Goal: Task Accomplishment & Management: Use online tool/utility

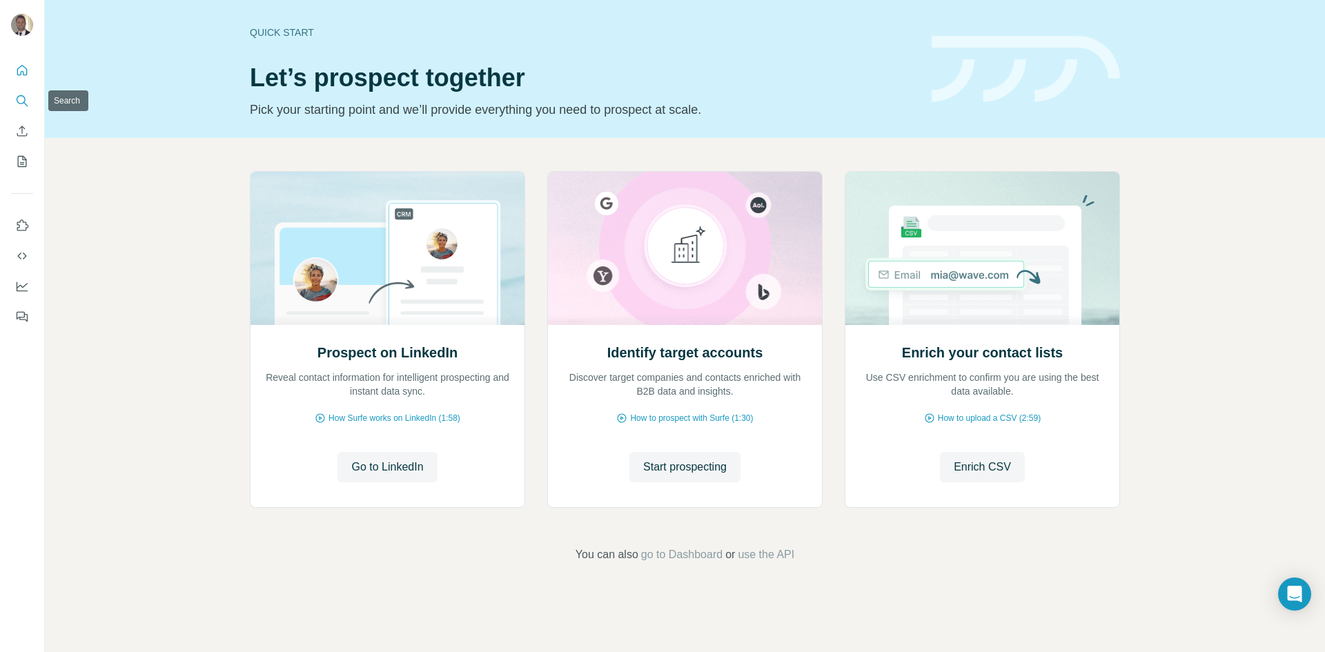
click at [28, 96] on icon "Search" at bounding box center [22, 101] width 14 height 14
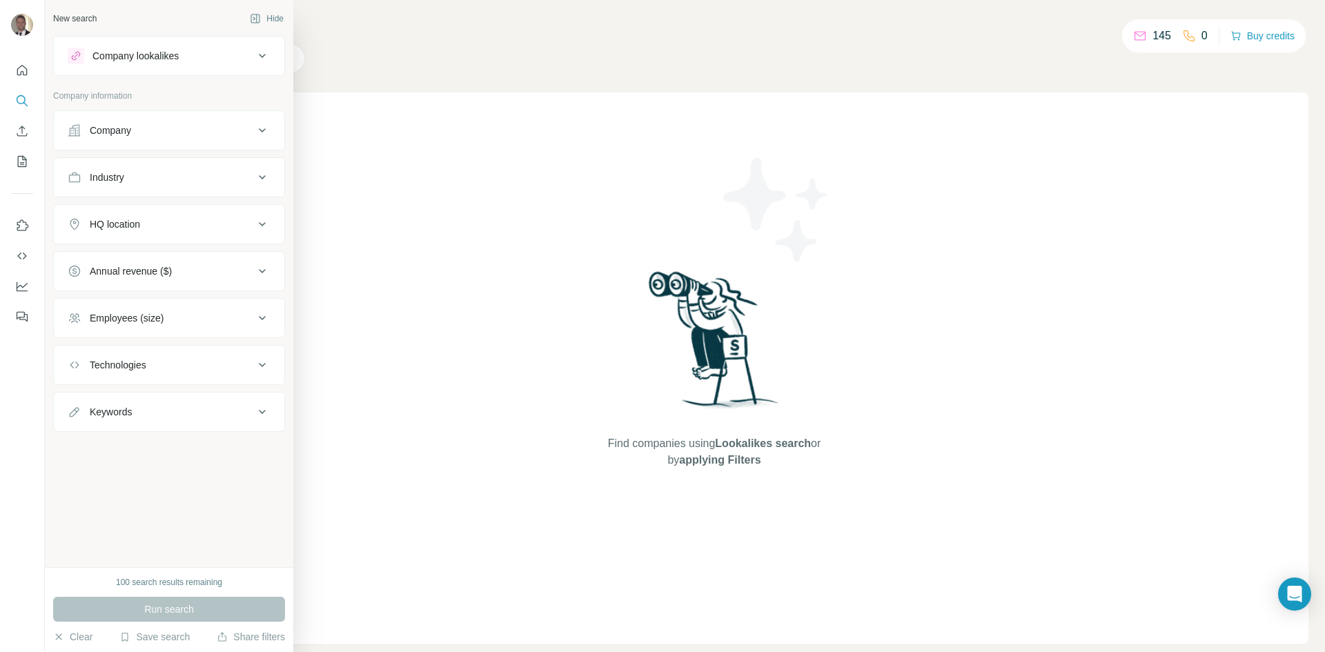
click at [149, 61] on div "Company lookalikes" at bounding box center [135, 56] width 86 height 14
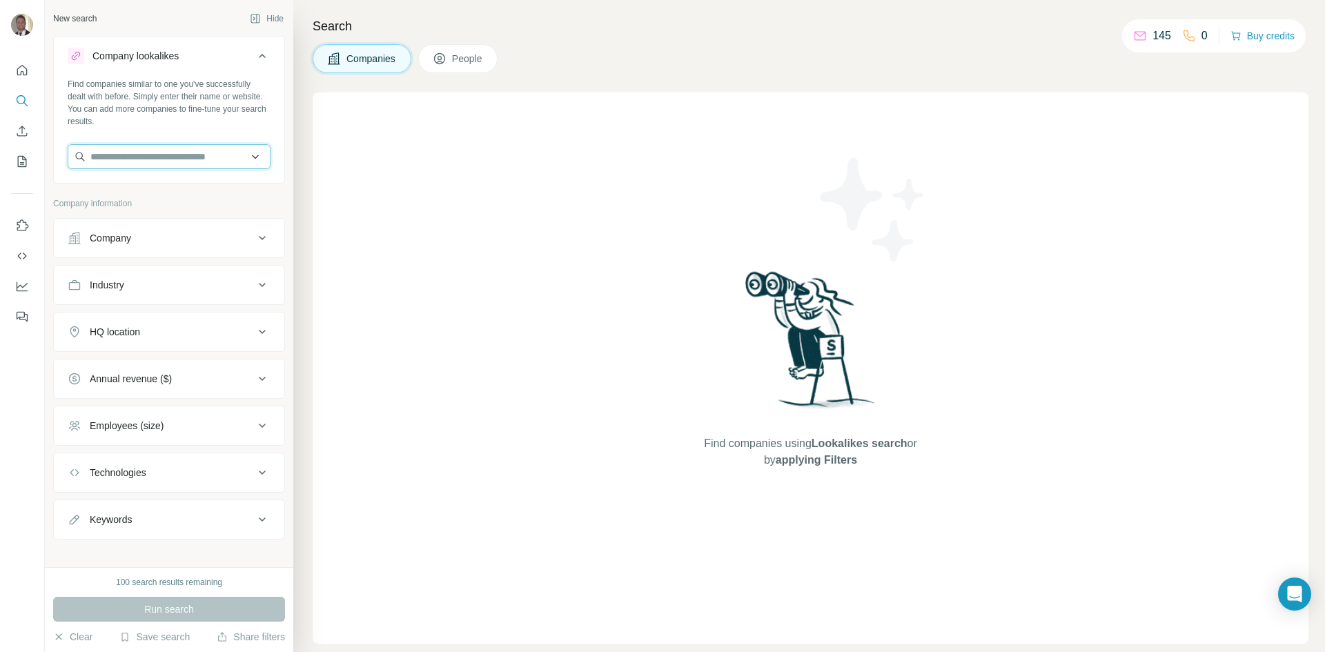
click at [182, 163] on input "text" at bounding box center [169, 156] width 203 height 25
type input "**********"
click at [195, 192] on p "Latitude Pharmaceuticals" at bounding box center [161, 188] width 108 height 14
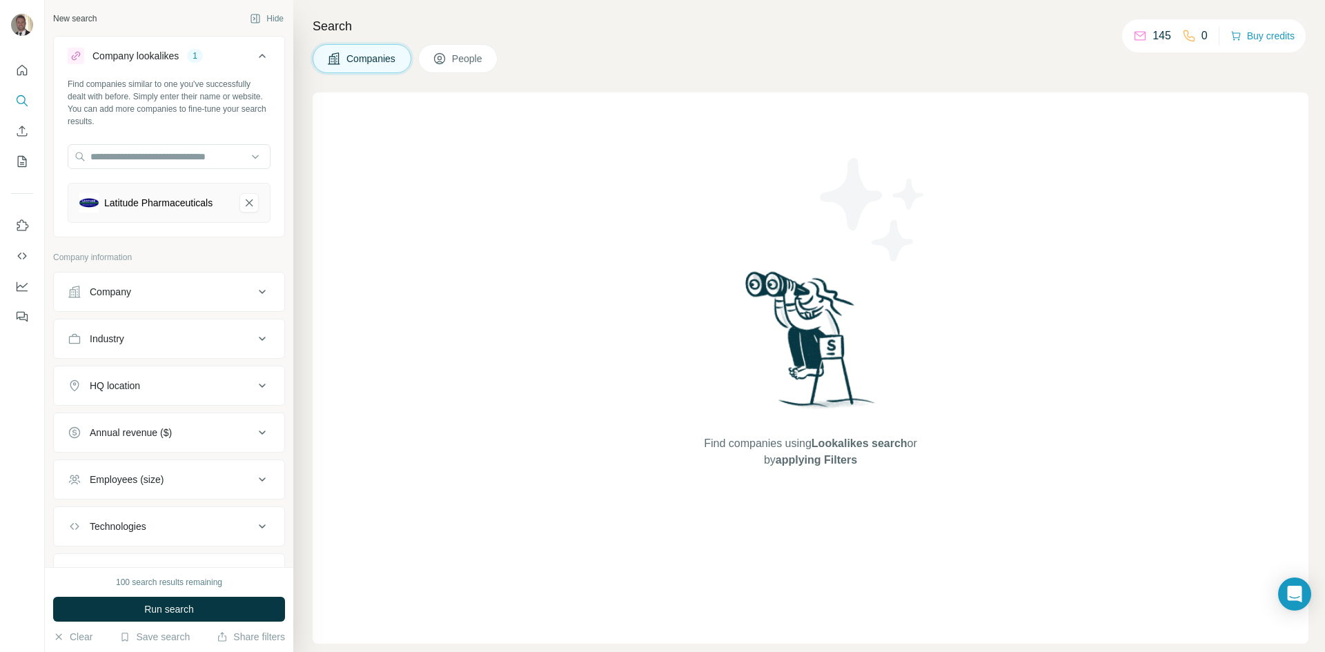
click at [254, 390] on icon at bounding box center [262, 385] width 17 height 17
click at [221, 425] on input "text" at bounding box center [169, 420] width 203 height 25
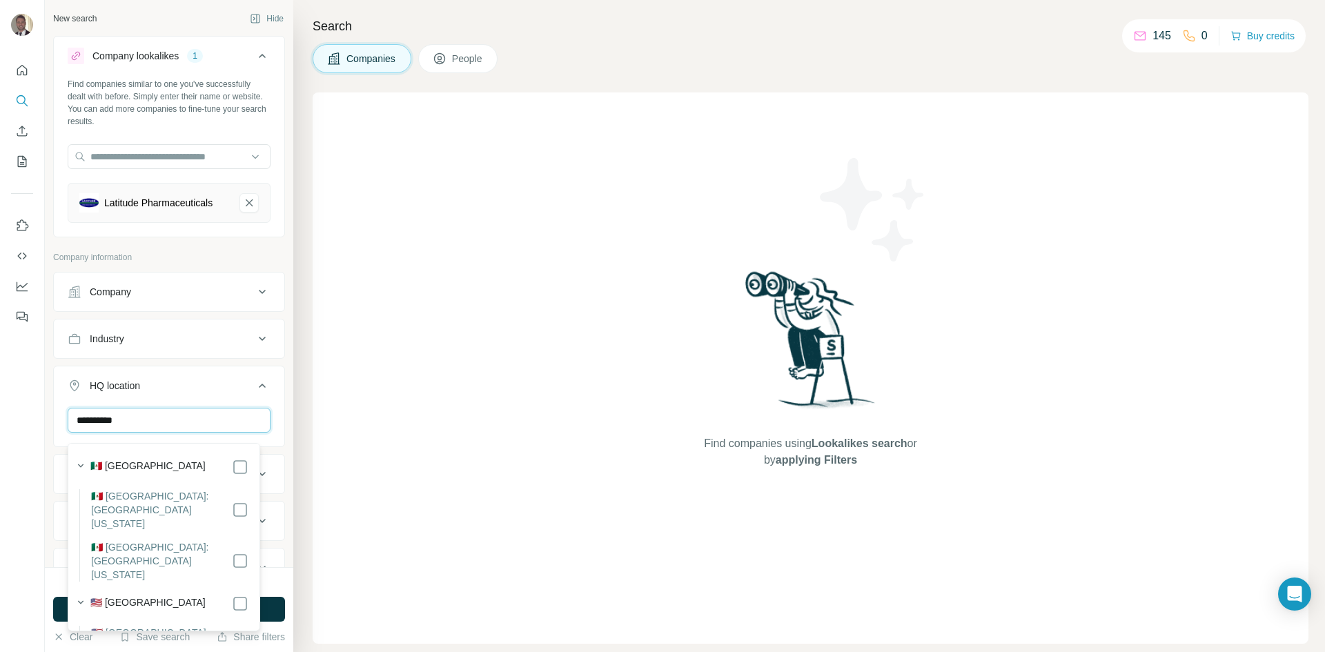
scroll to position [69, 0]
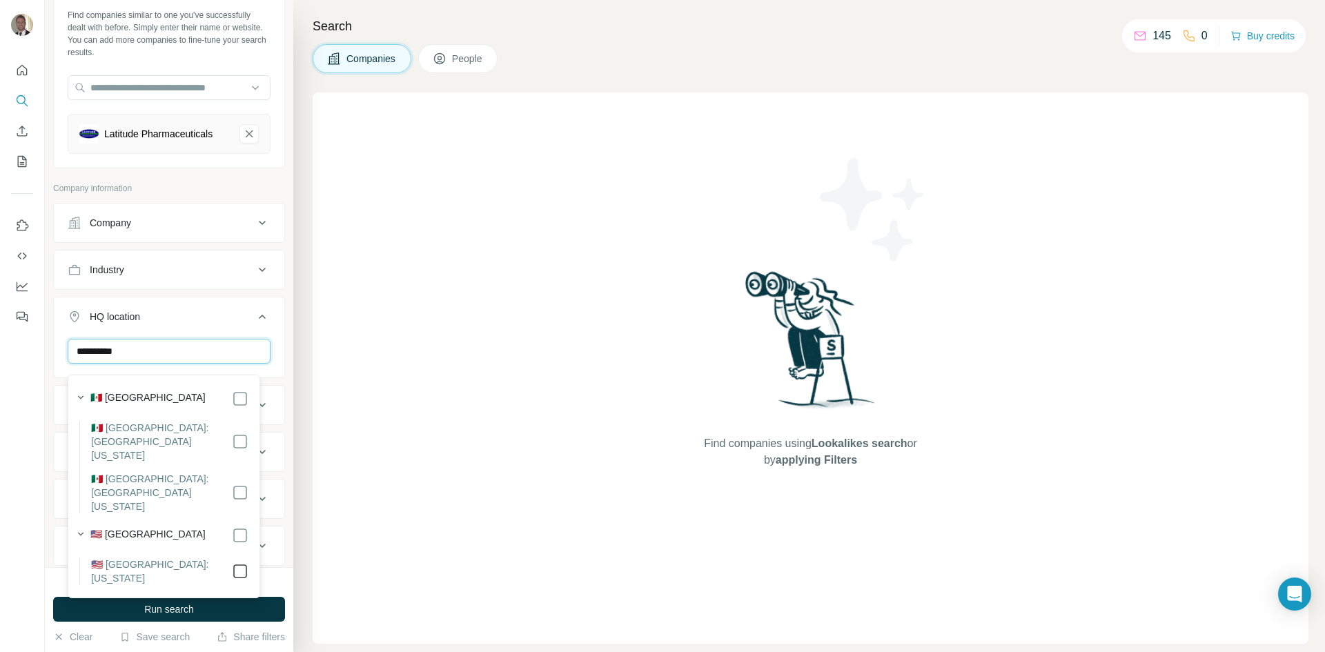
type input "**********"
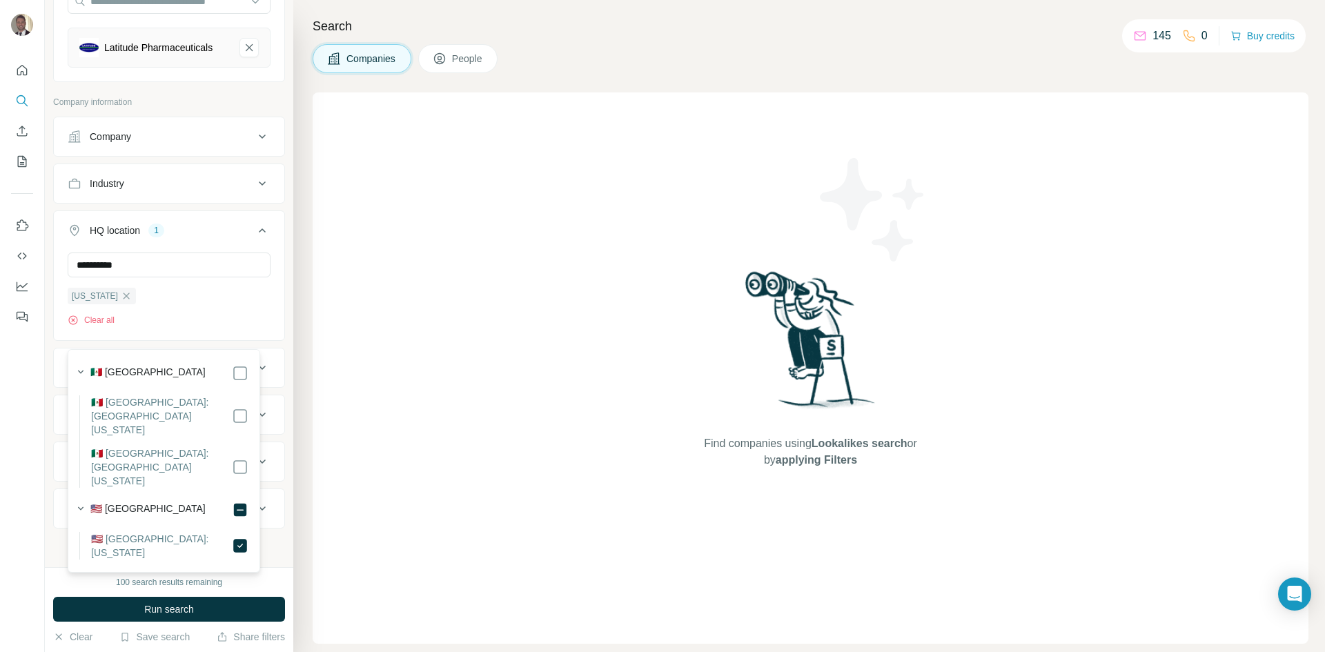
scroll to position [164, 0]
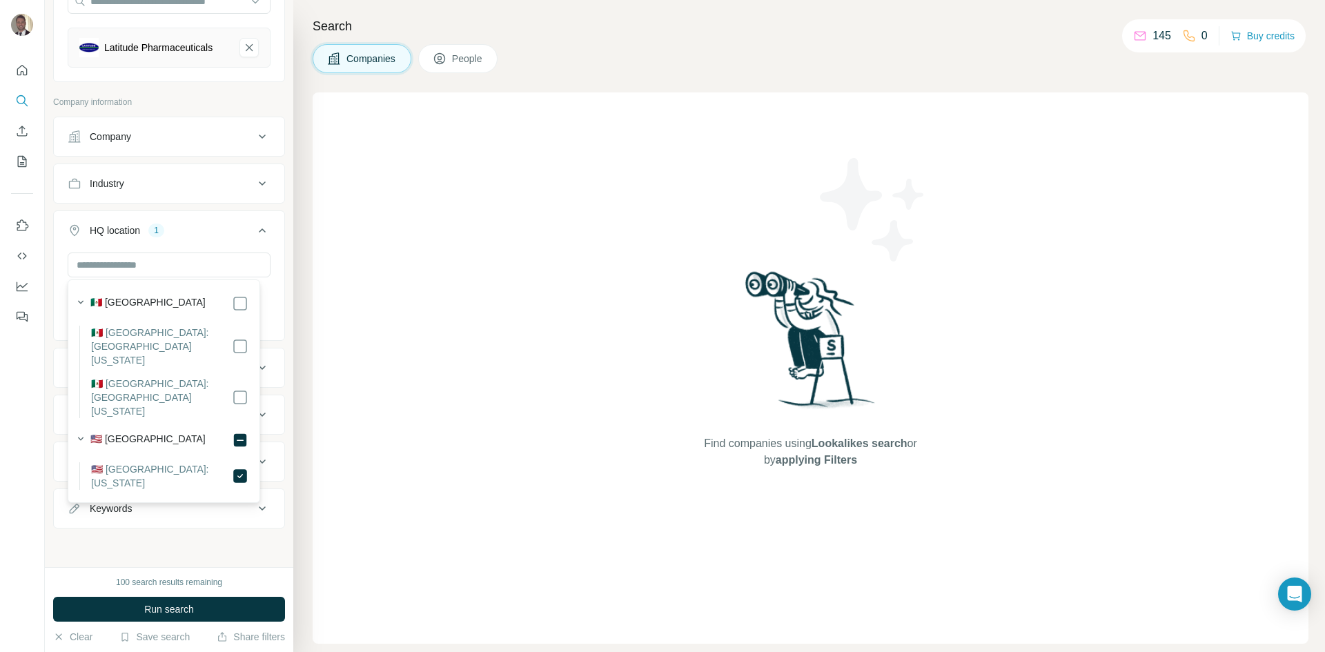
click at [254, 232] on icon at bounding box center [262, 230] width 17 height 17
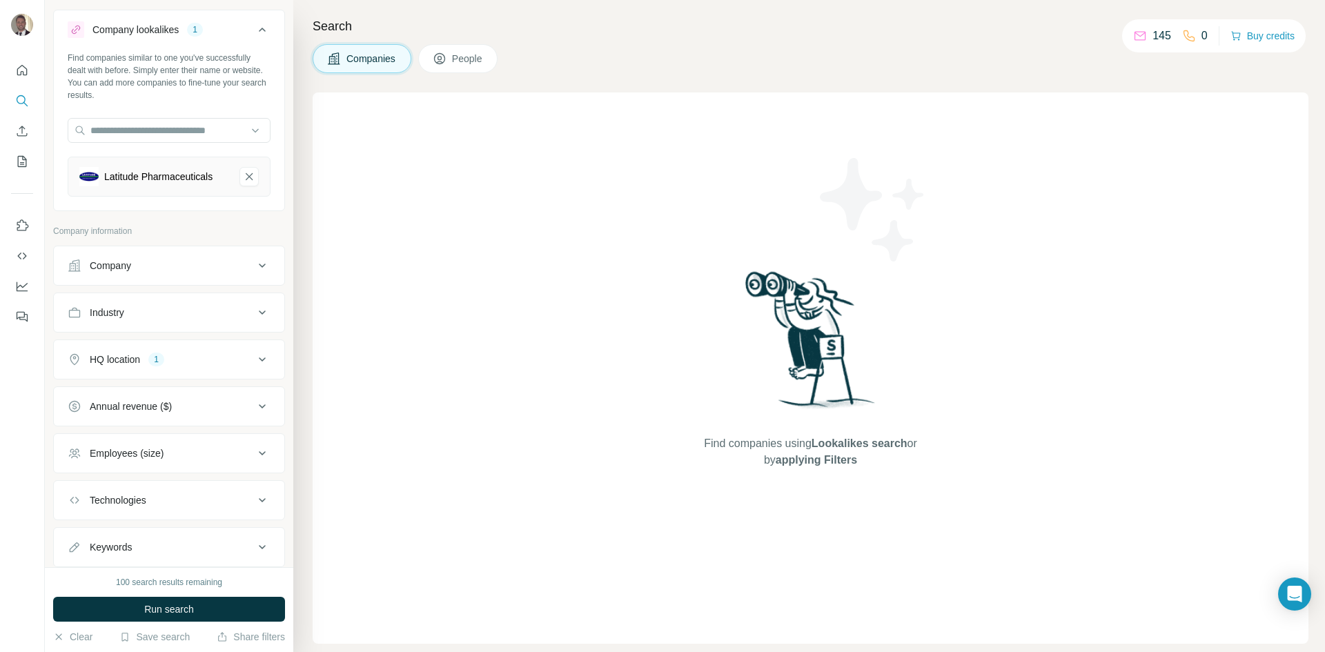
scroll to position [4, 0]
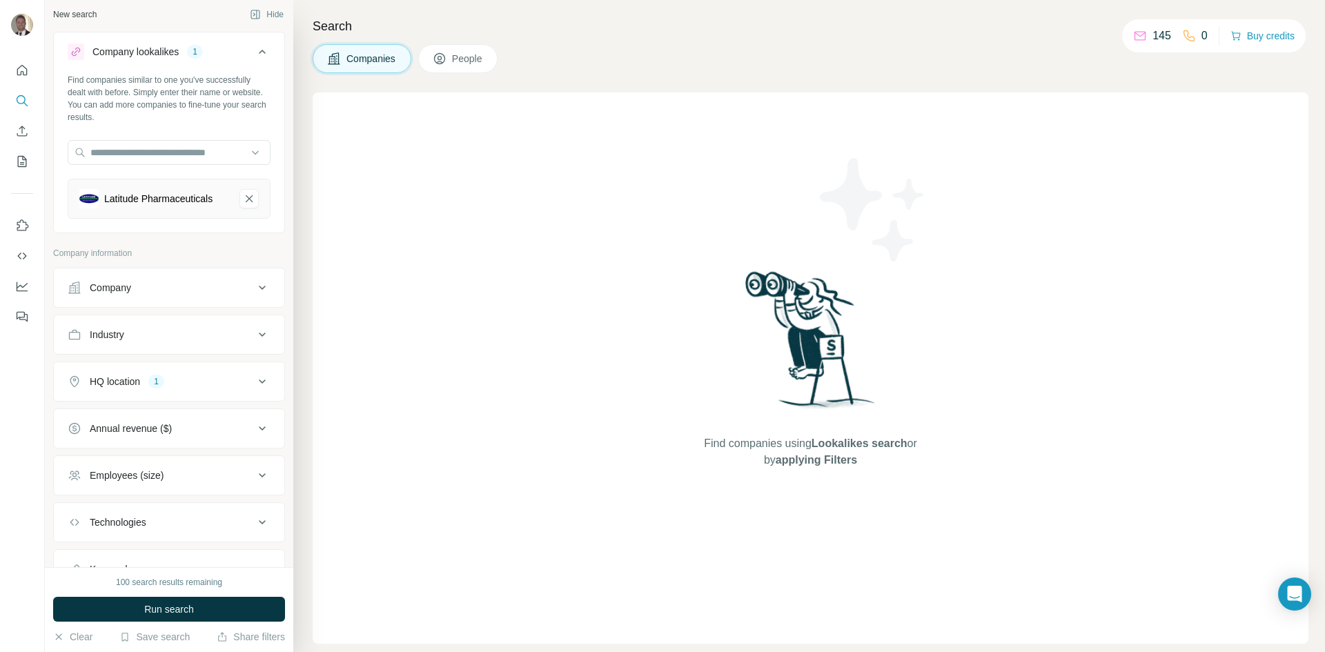
click at [254, 385] on icon at bounding box center [262, 381] width 17 height 17
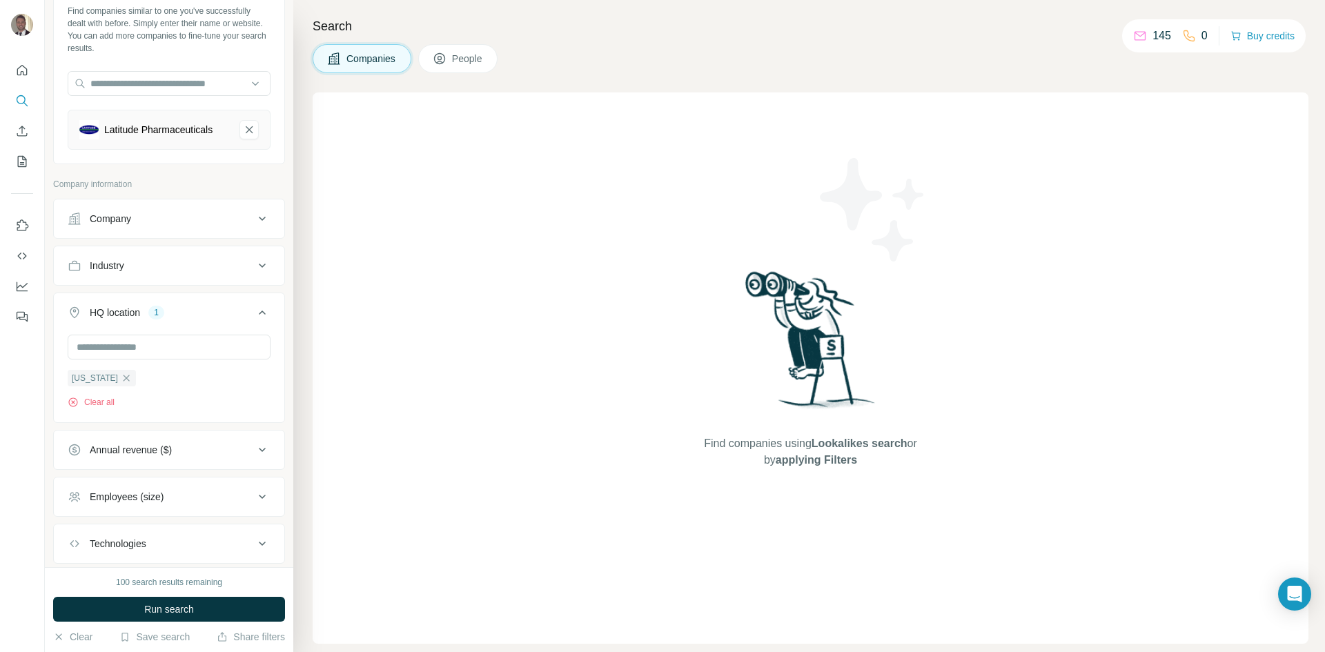
scroll to position [142, 0]
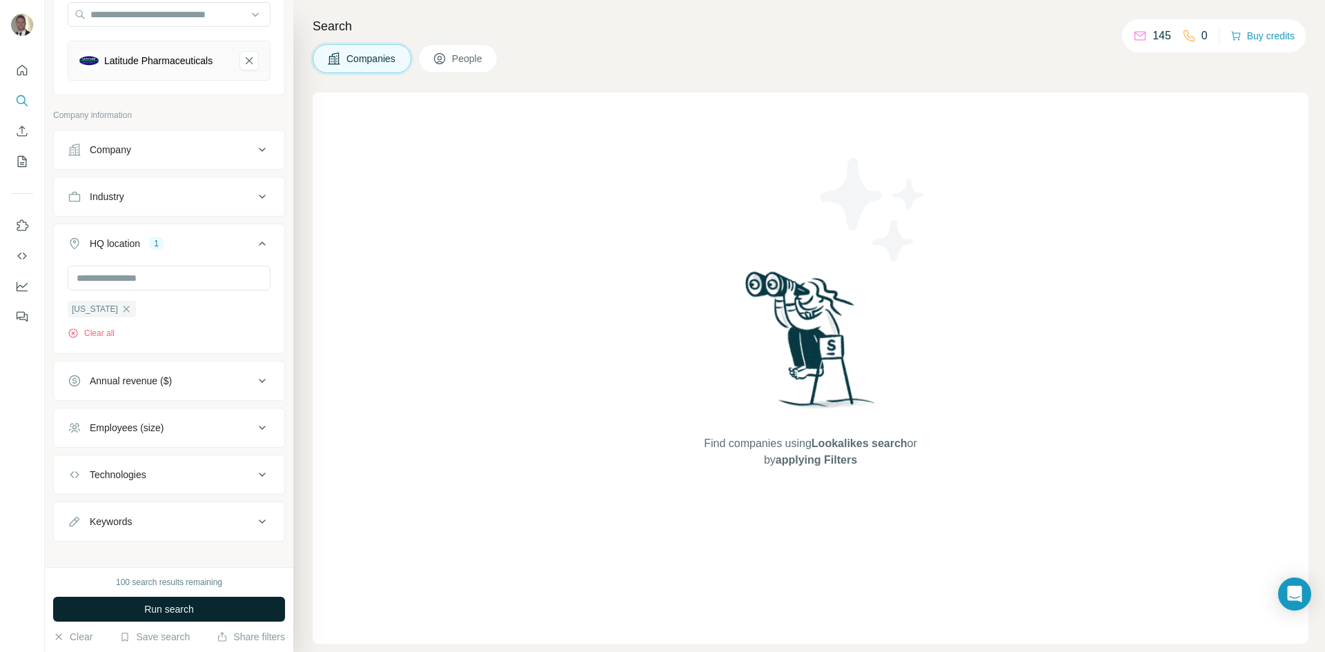
click at [216, 615] on button "Run search" at bounding box center [169, 609] width 232 height 25
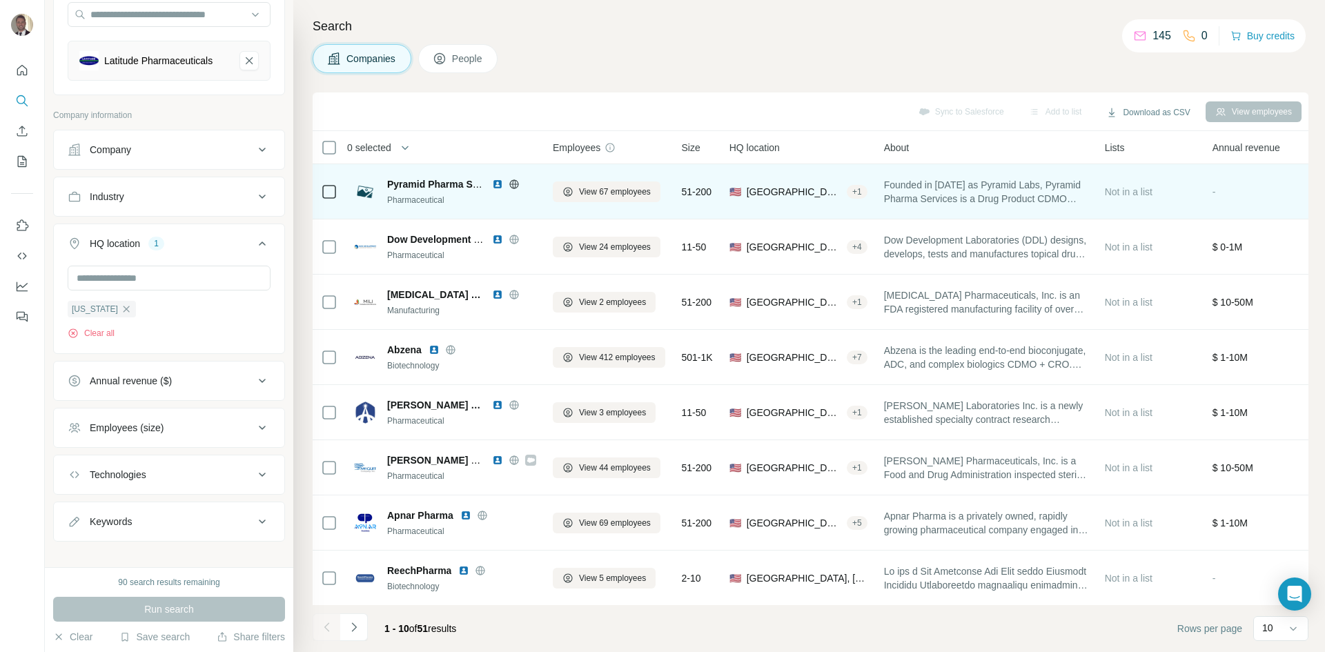
click at [1021, 204] on span "Founded in [DATE] as Pyramid Labs, Pyramid Pharma Services is a Drug Product CD…" at bounding box center [986, 192] width 204 height 28
click at [430, 184] on span "Pyramid Pharma Services" at bounding box center [446, 184] width 119 height 11
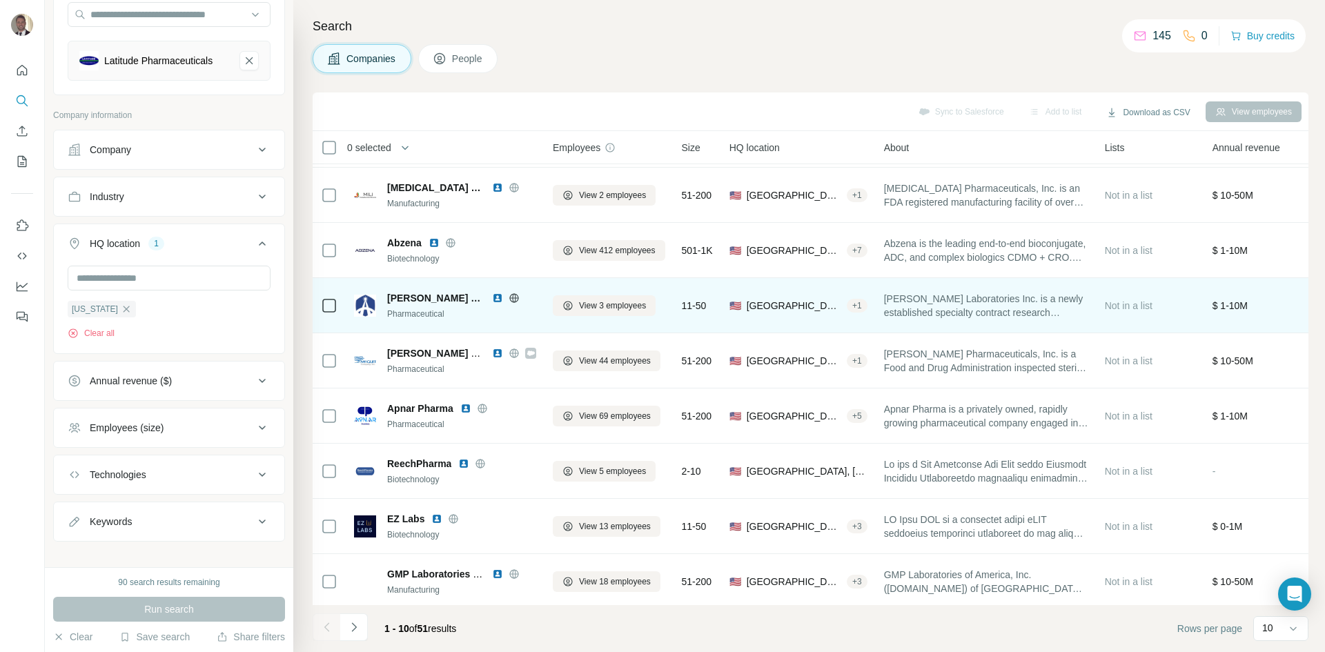
scroll to position [118, 0]
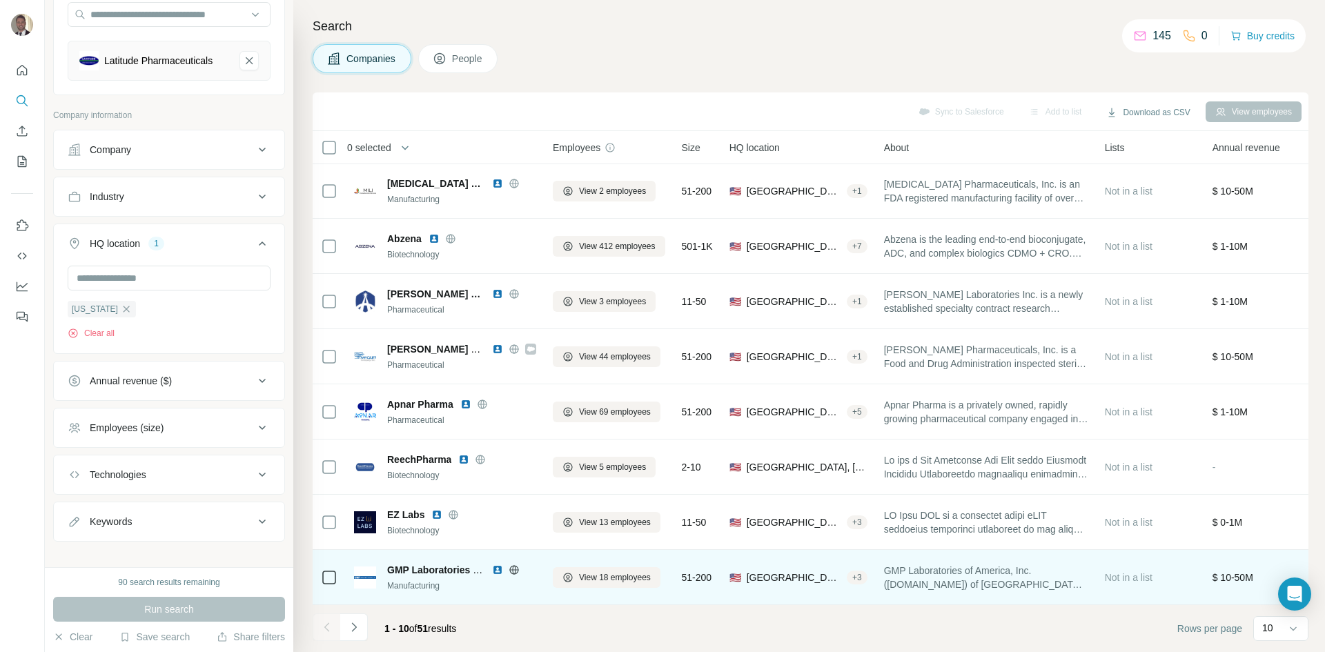
click at [449, 565] on span "GMP Laboratories of America, Inc" at bounding box center [464, 570] width 155 height 11
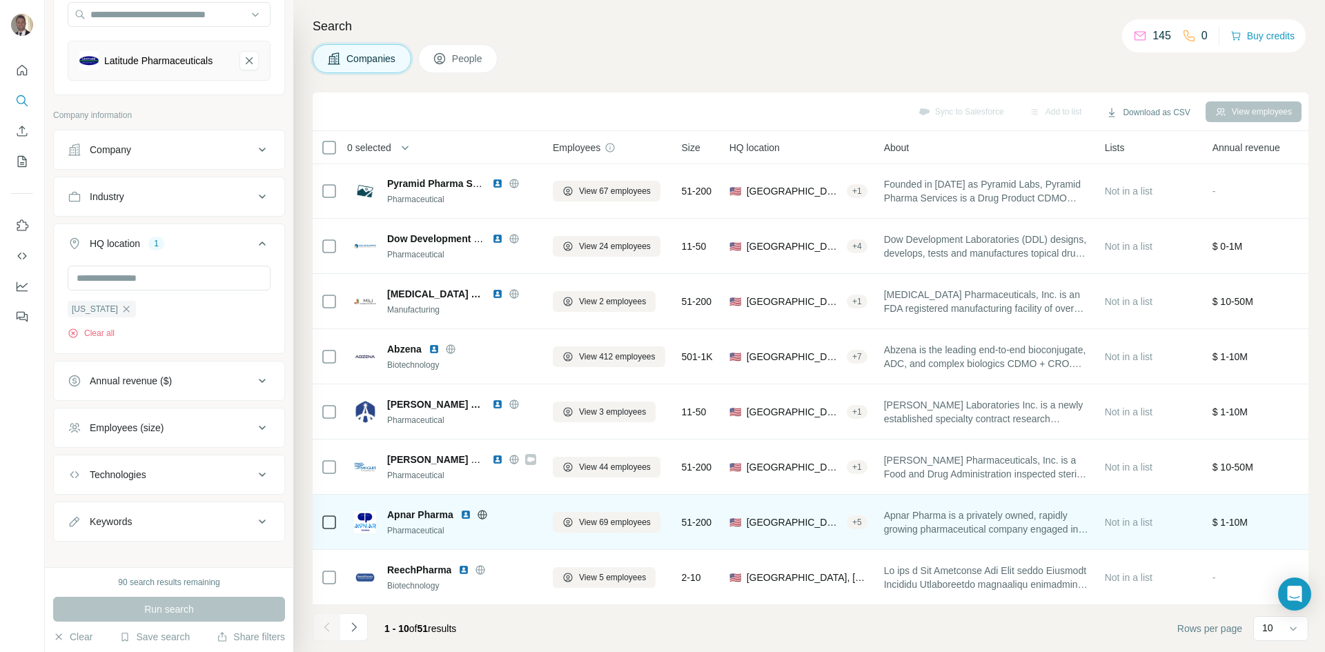
scroll to position [0, 0]
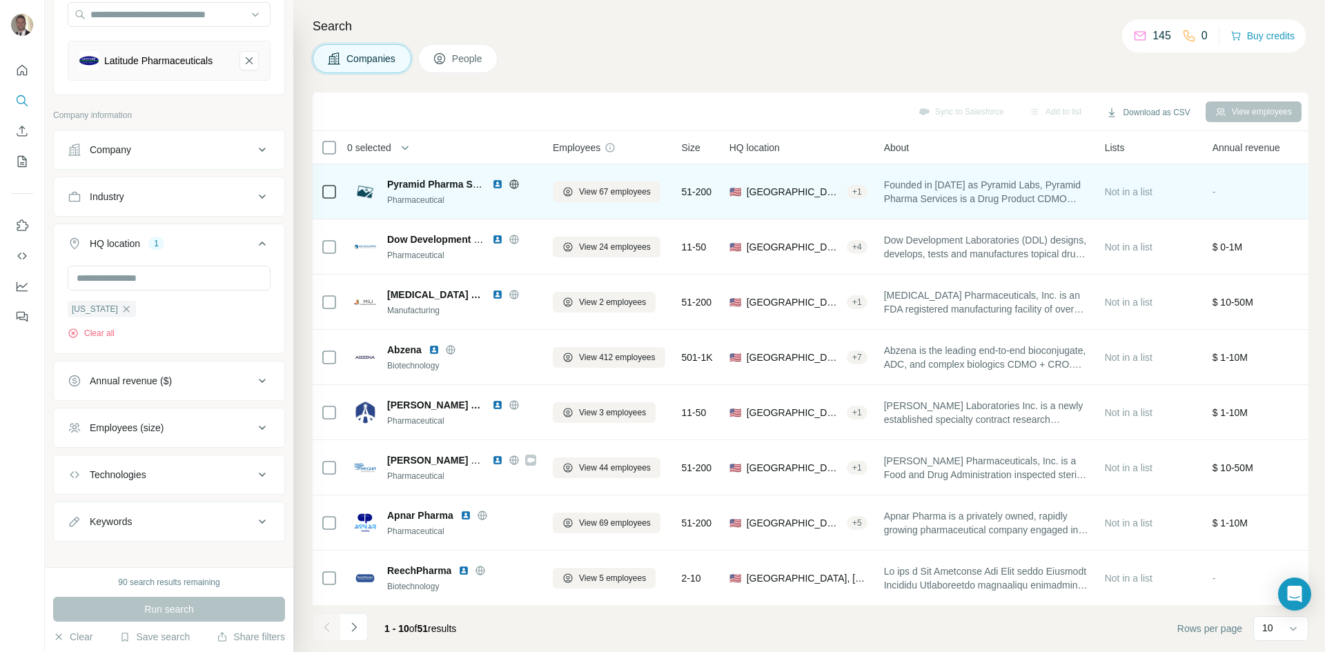
click at [514, 185] on icon at bounding box center [514, 184] width 11 height 11
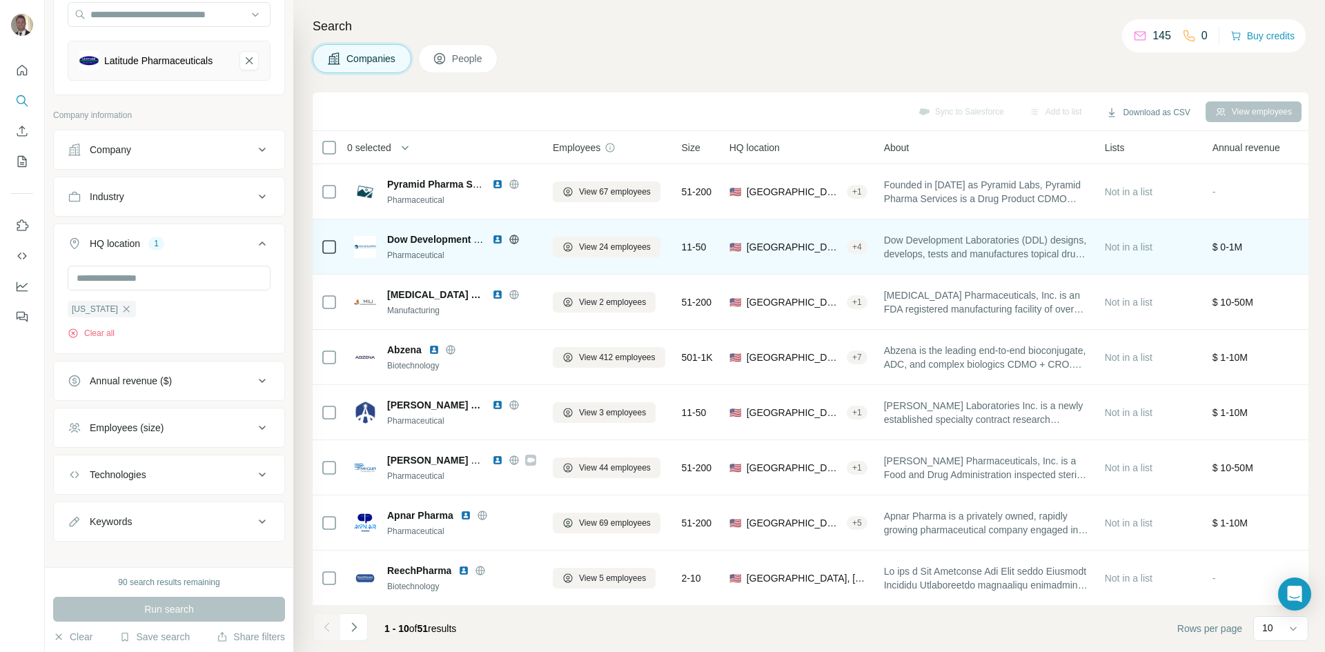
click at [517, 237] on icon at bounding box center [514, 239] width 11 height 11
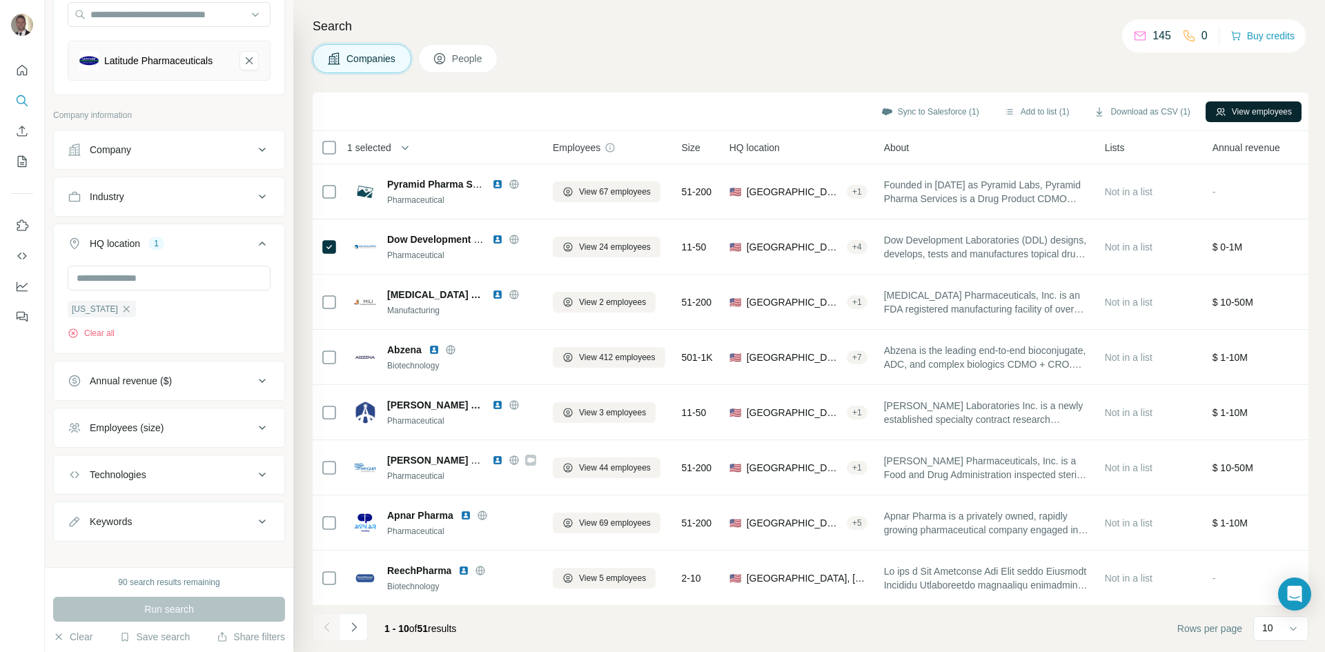
click at [1224, 110] on button "View employees" at bounding box center [1254, 111] width 96 height 21
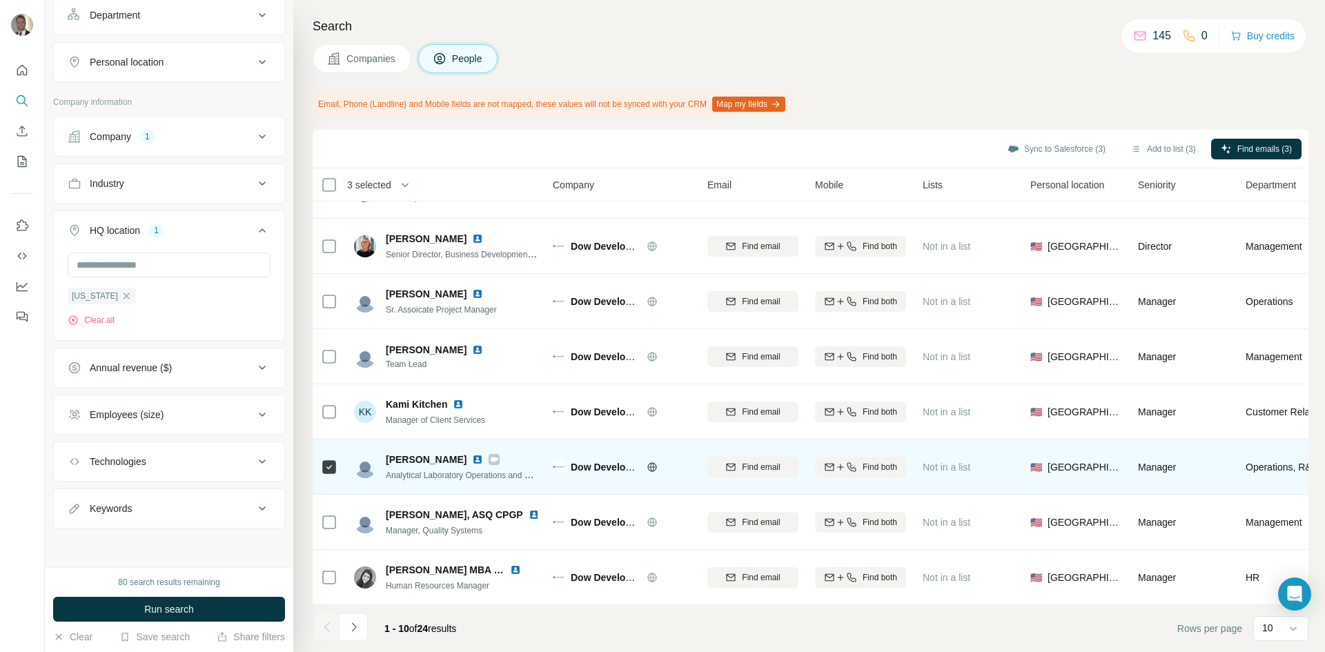
scroll to position [155, 0]
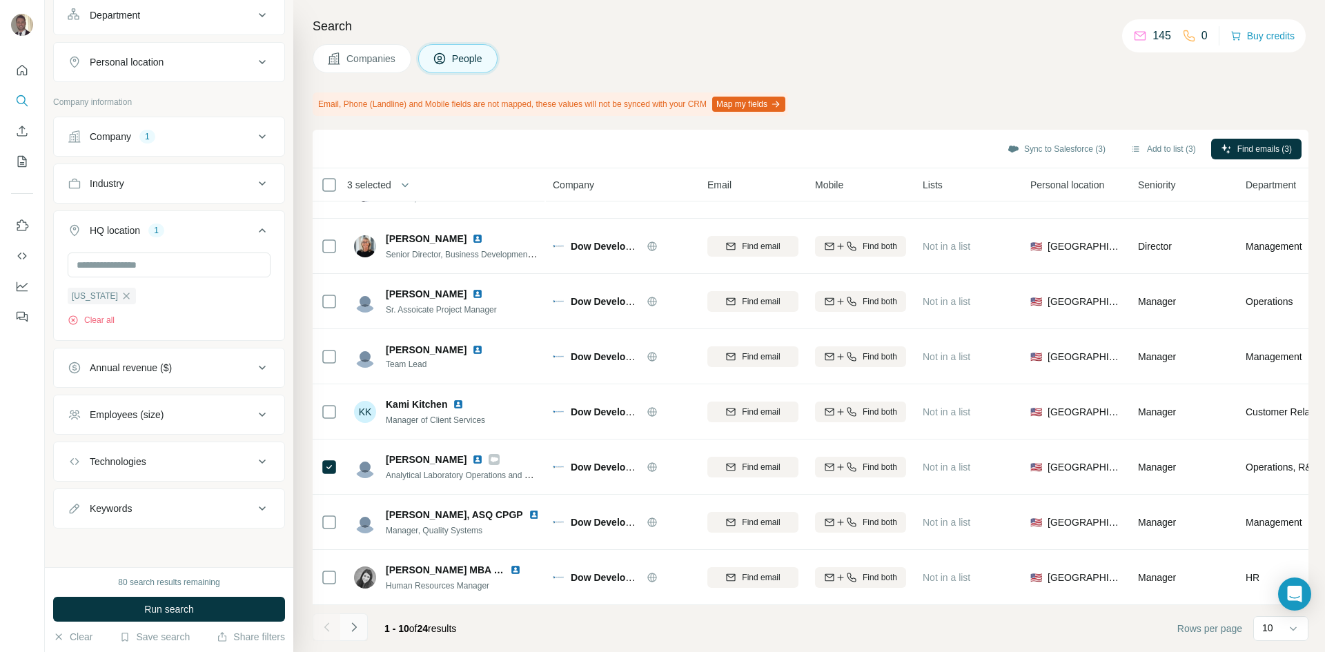
click at [363, 633] on button "Navigate to next page" at bounding box center [354, 628] width 28 height 28
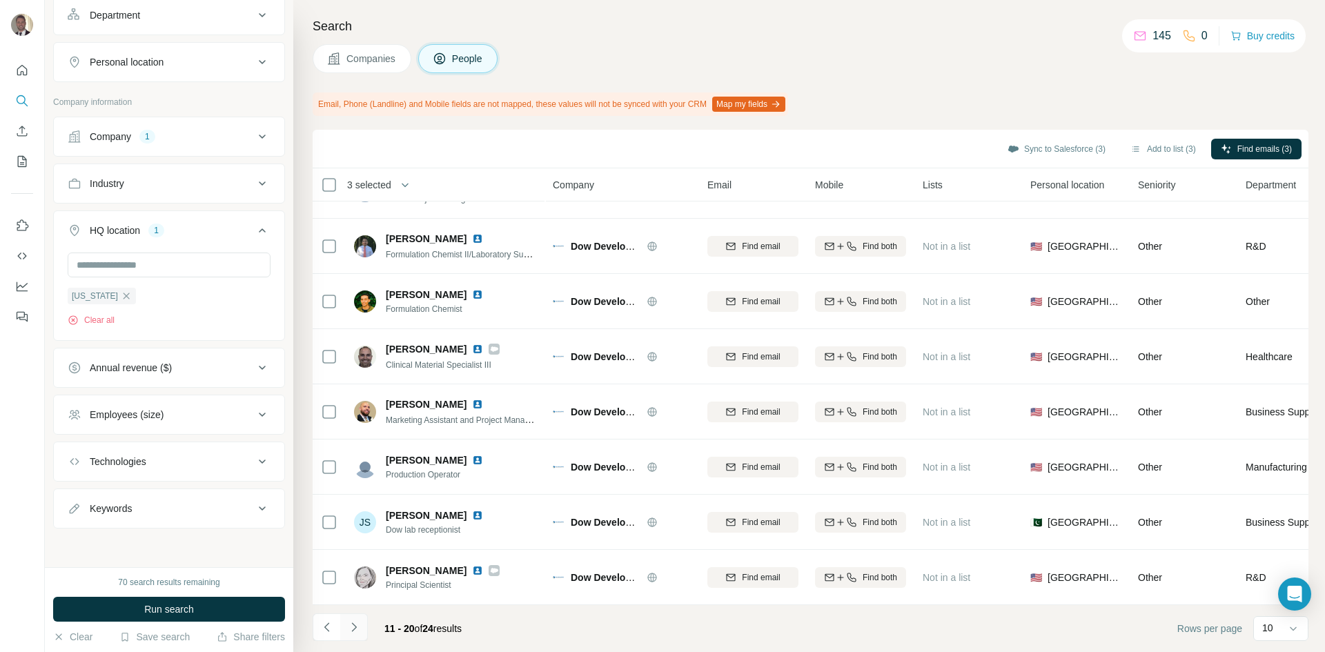
click at [353, 633] on icon "Navigate to next page" at bounding box center [354, 627] width 14 height 14
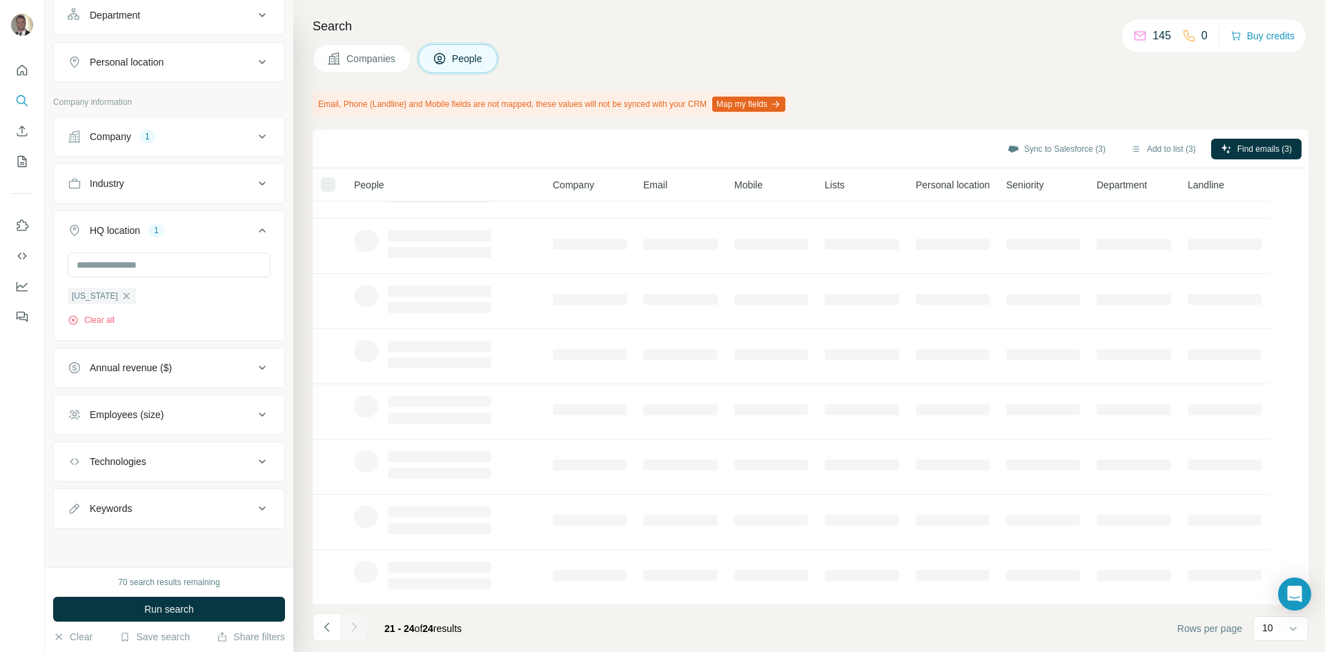
scroll to position [0, 0]
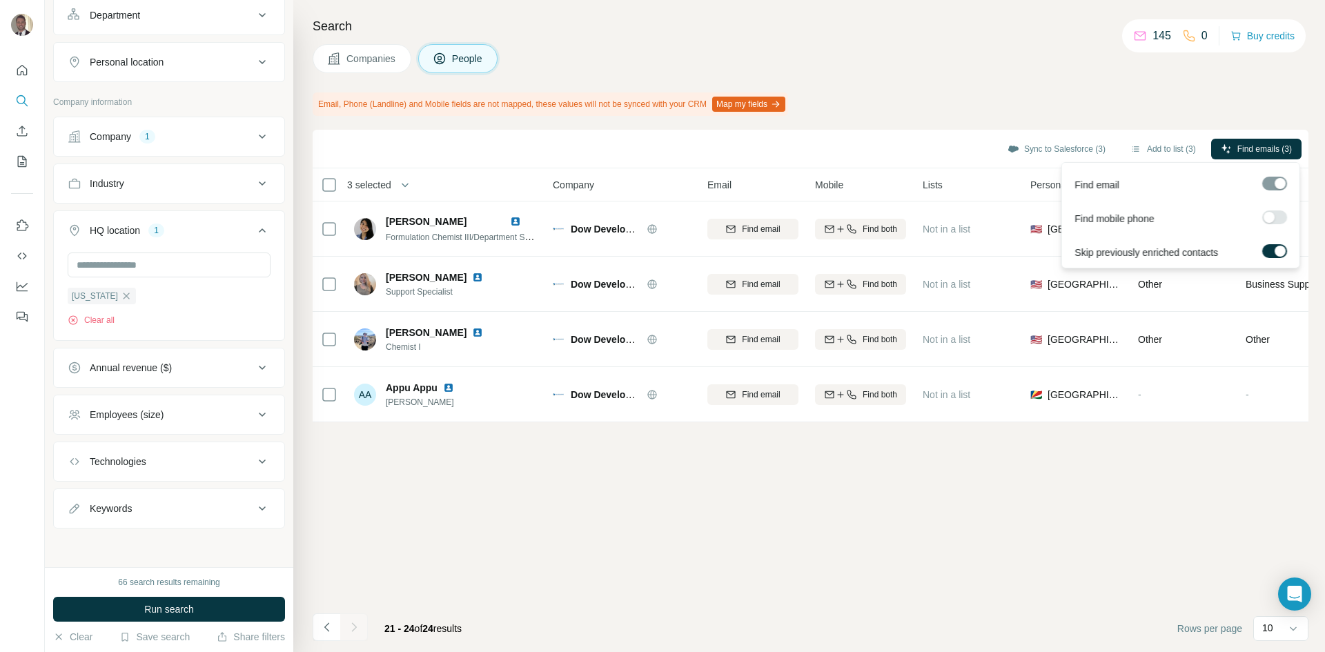
click at [1272, 215] on div at bounding box center [1269, 217] width 11 height 11
click at [1272, 215] on label at bounding box center [1274, 217] width 25 height 14
click at [1257, 154] on span "Find emails (3)" at bounding box center [1264, 149] width 55 height 12
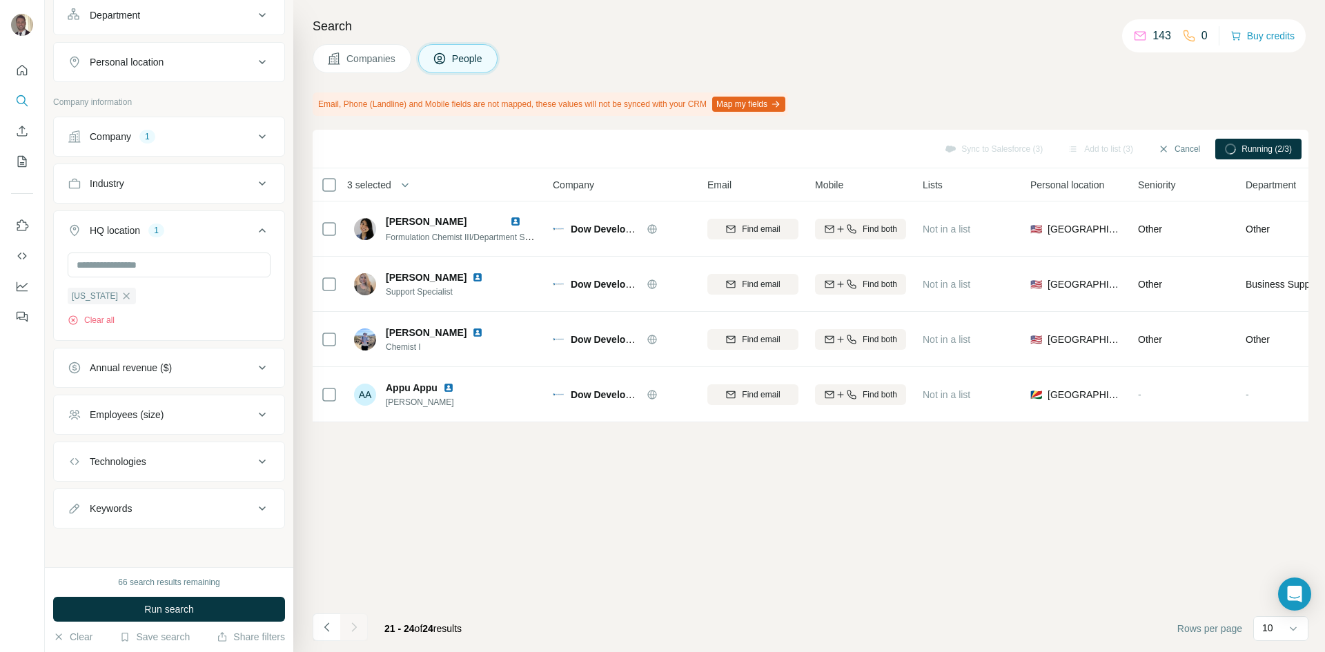
click at [371, 53] on span "Companies" at bounding box center [371, 59] width 50 height 14
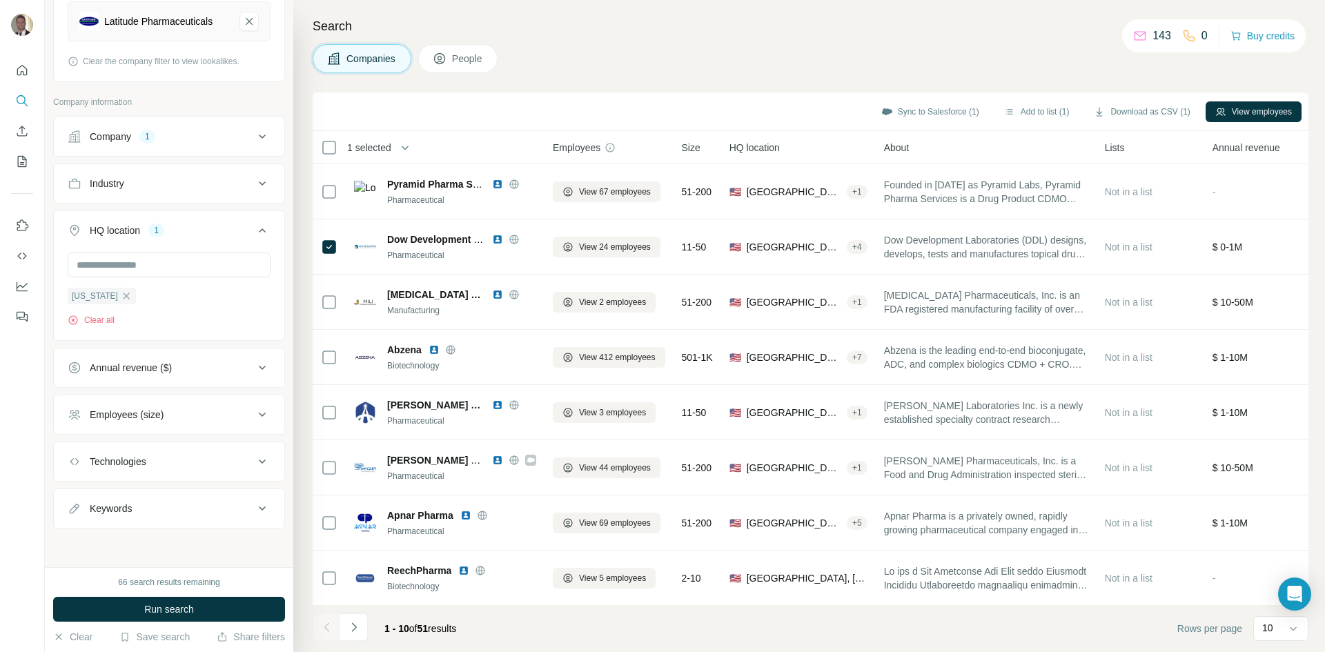
scroll to position [190, 0]
click at [1028, 110] on button "Add to list (1)" at bounding box center [1036, 111] width 85 height 21
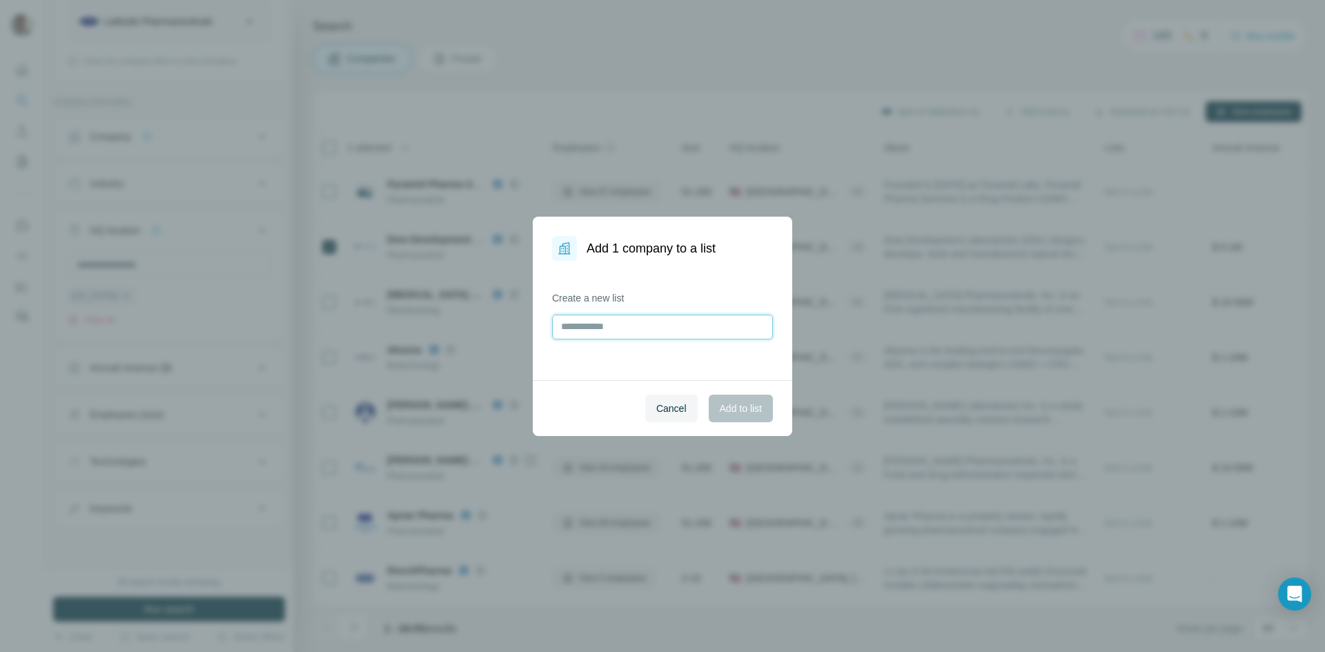
click at [686, 329] on input "text" at bounding box center [662, 327] width 221 height 25
type input "*******"
click at [743, 412] on span "Add to list" at bounding box center [741, 409] width 42 height 14
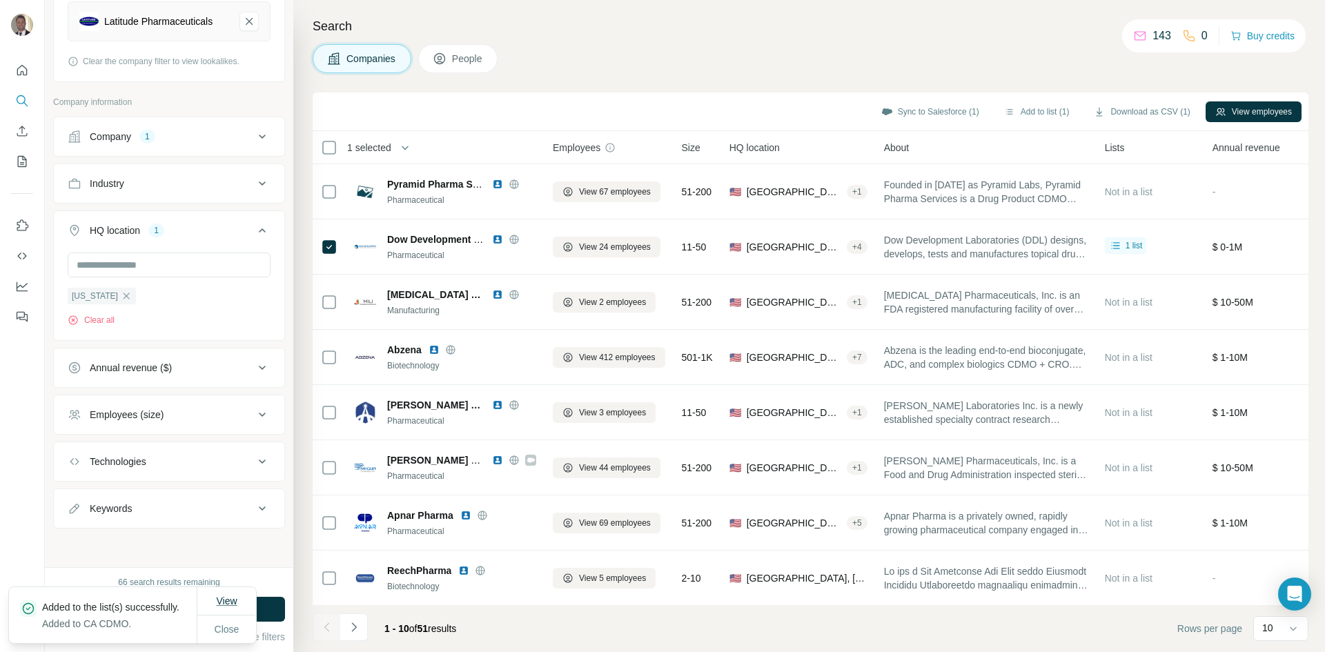
click at [224, 589] on button "View" at bounding box center [226, 601] width 40 height 25
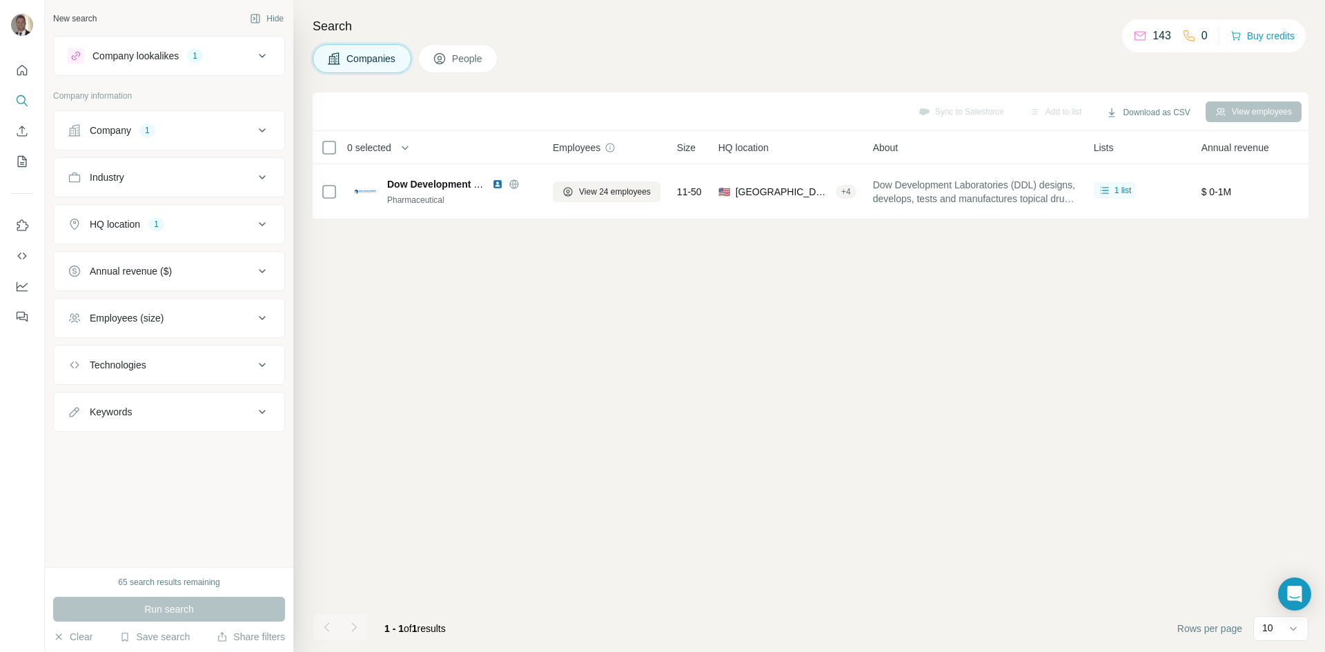
click at [377, 63] on span "Companies" at bounding box center [371, 59] width 50 height 14
click at [244, 140] on button "Company 1" at bounding box center [169, 130] width 230 height 33
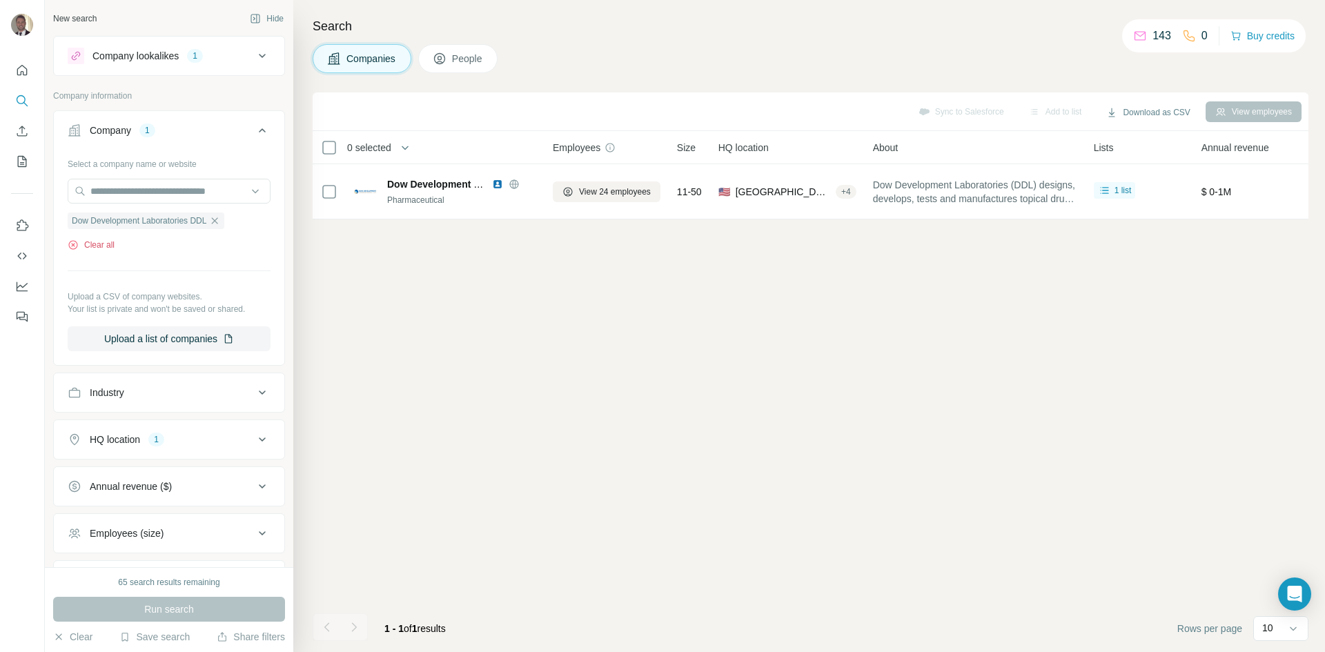
click at [71, 245] on icon "button" at bounding box center [73, 244] width 11 height 11
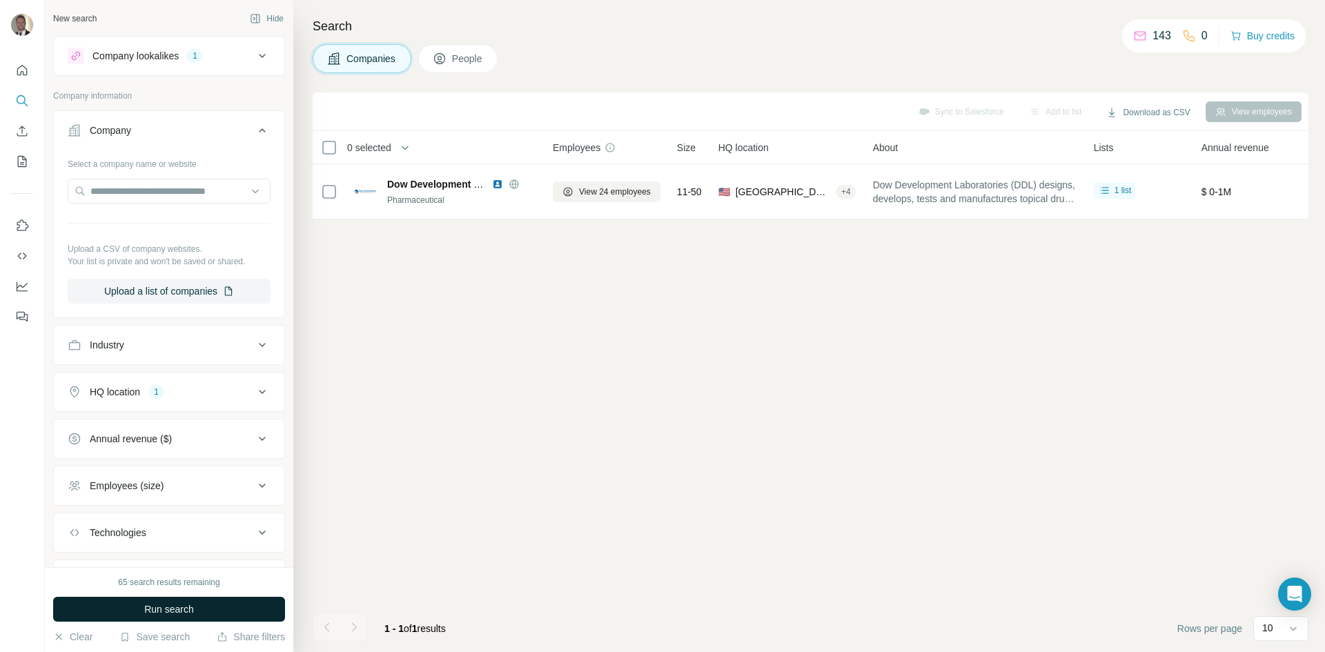
click at [168, 605] on span "Run search" at bounding box center [169, 609] width 50 height 14
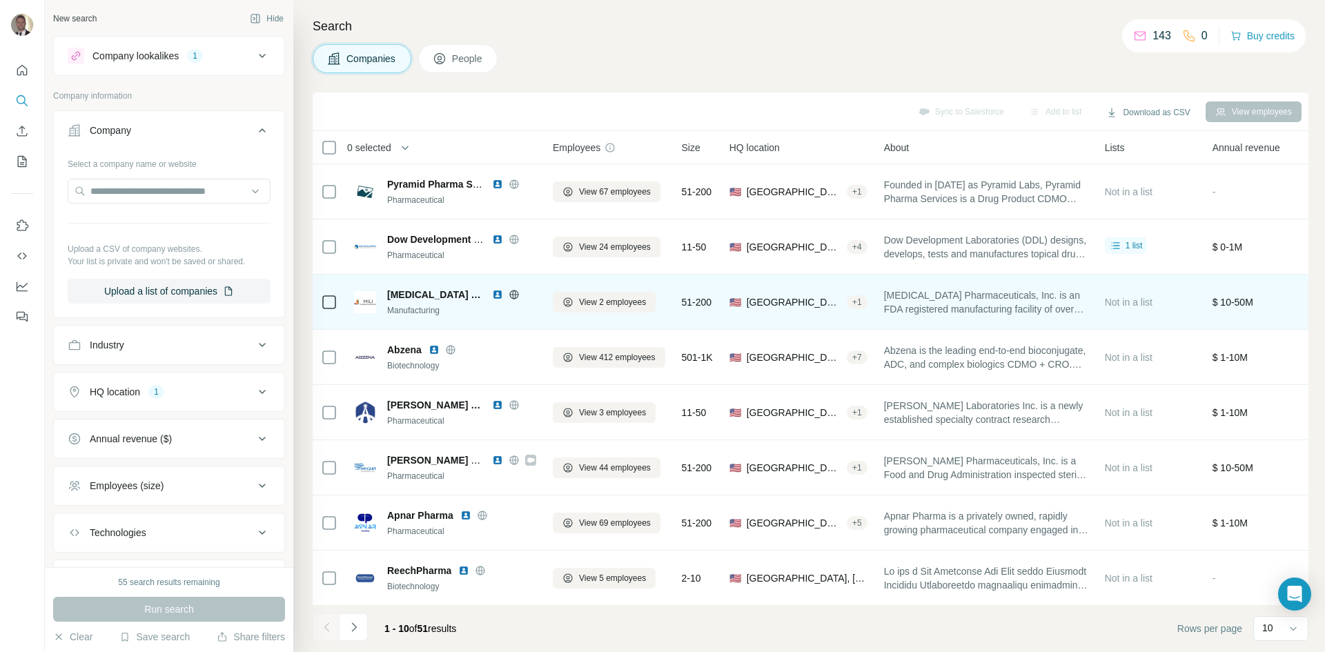
click at [510, 293] on icon at bounding box center [514, 294] width 11 height 11
click at [588, 300] on span "View 2 employees" at bounding box center [612, 302] width 67 height 12
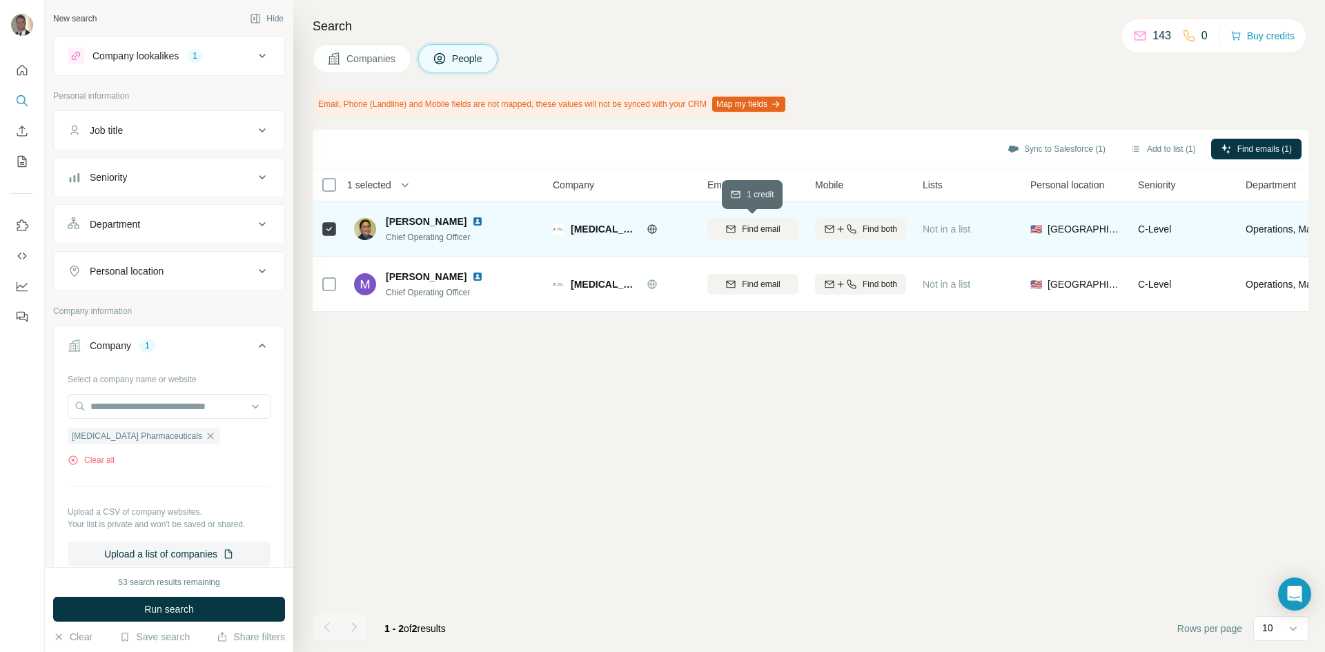
click at [773, 228] on span "Find email" at bounding box center [761, 229] width 38 height 12
click at [1175, 149] on button "Add to list (1)" at bounding box center [1163, 149] width 85 height 21
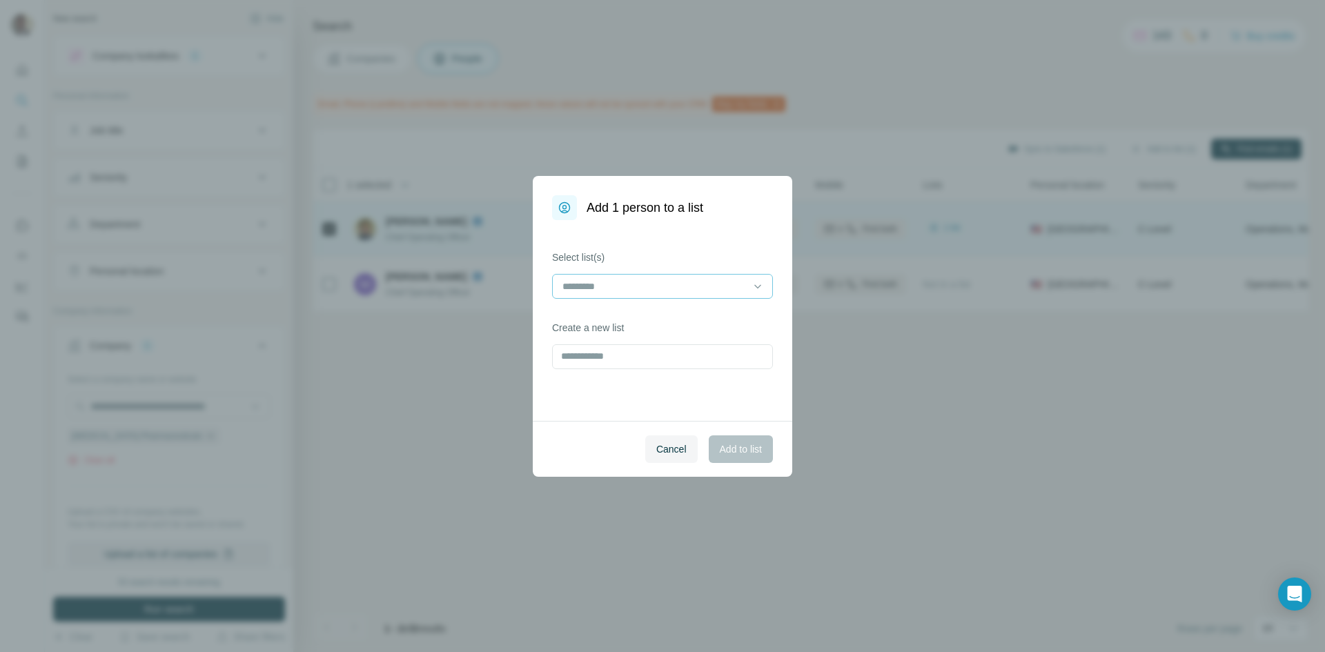
click at [736, 294] on div at bounding box center [654, 286] width 186 height 23
click at [606, 446] on div "Cancel Add to list" at bounding box center [662, 449] width 259 height 56
click at [641, 353] on input "text" at bounding box center [662, 356] width 221 height 25
click at [637, 284] on input at bounding box center [654, 286] width 186 height 15
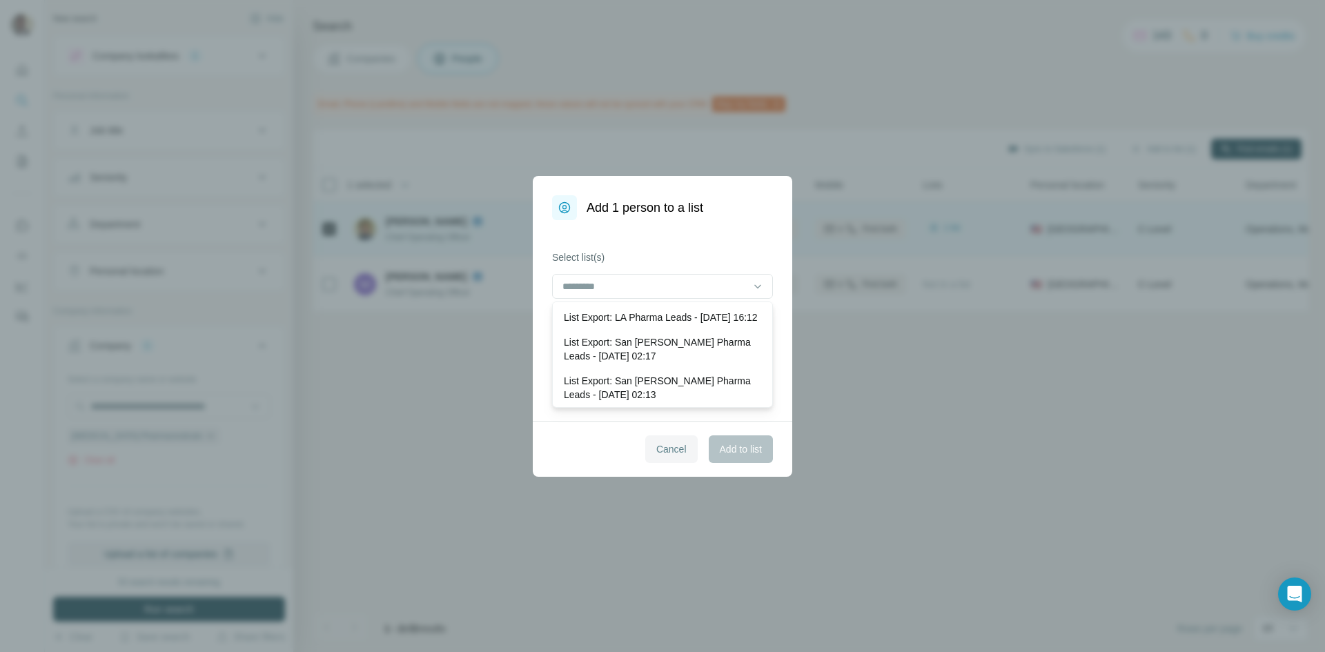
click at [661, 444] on span "Cancel" at bounding box center [671, 449] width 30 height 14
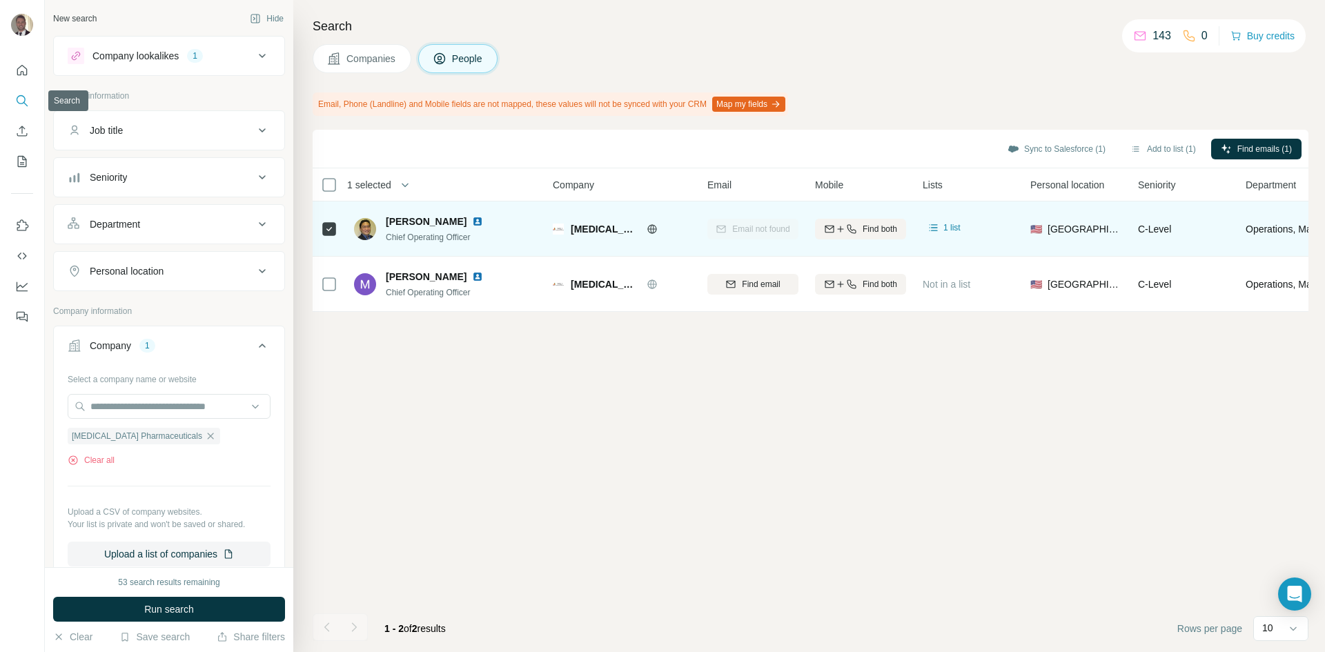
click at [26, 95] on icon "Search" at bounding box center [22, 101] width 14 height 14
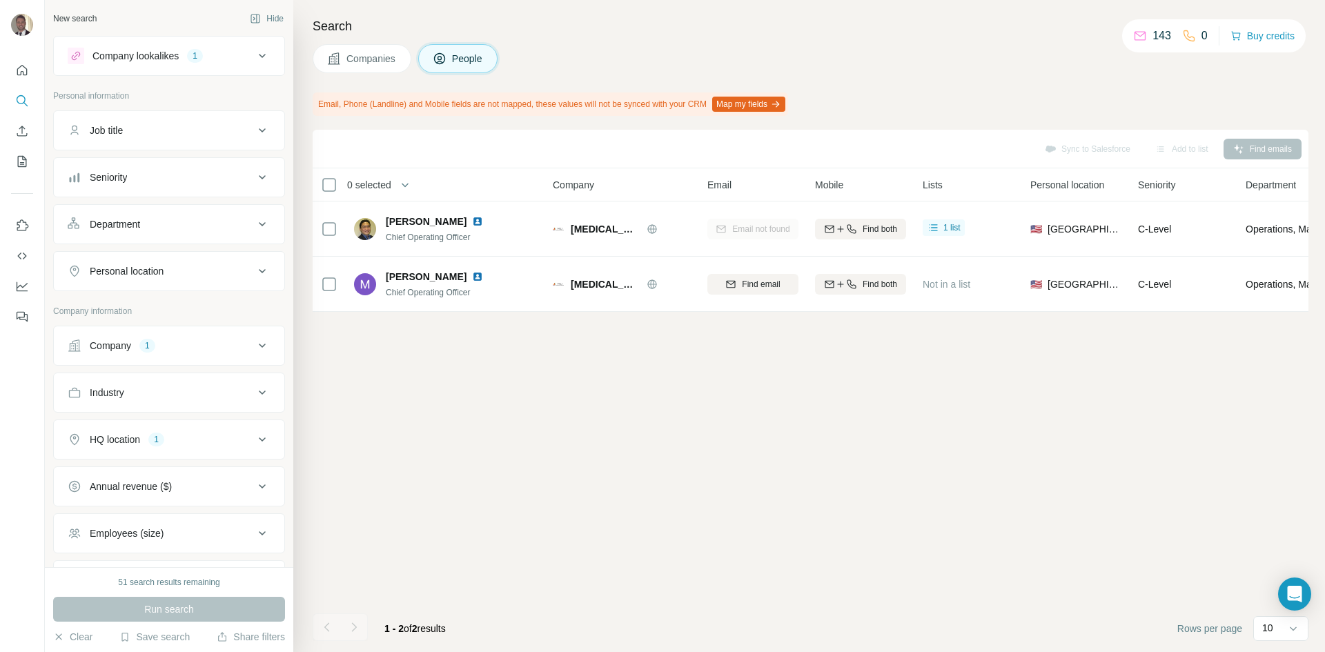
click at [398, 73] on div "Search Companies People Email, Phone (Landline) and Mobile fields are not mappe…" at bounding box center [809, 326] width 1032 height 652
click at [378, 54] on span "Companies" at bounding box center [371, 59] width 50 height 14
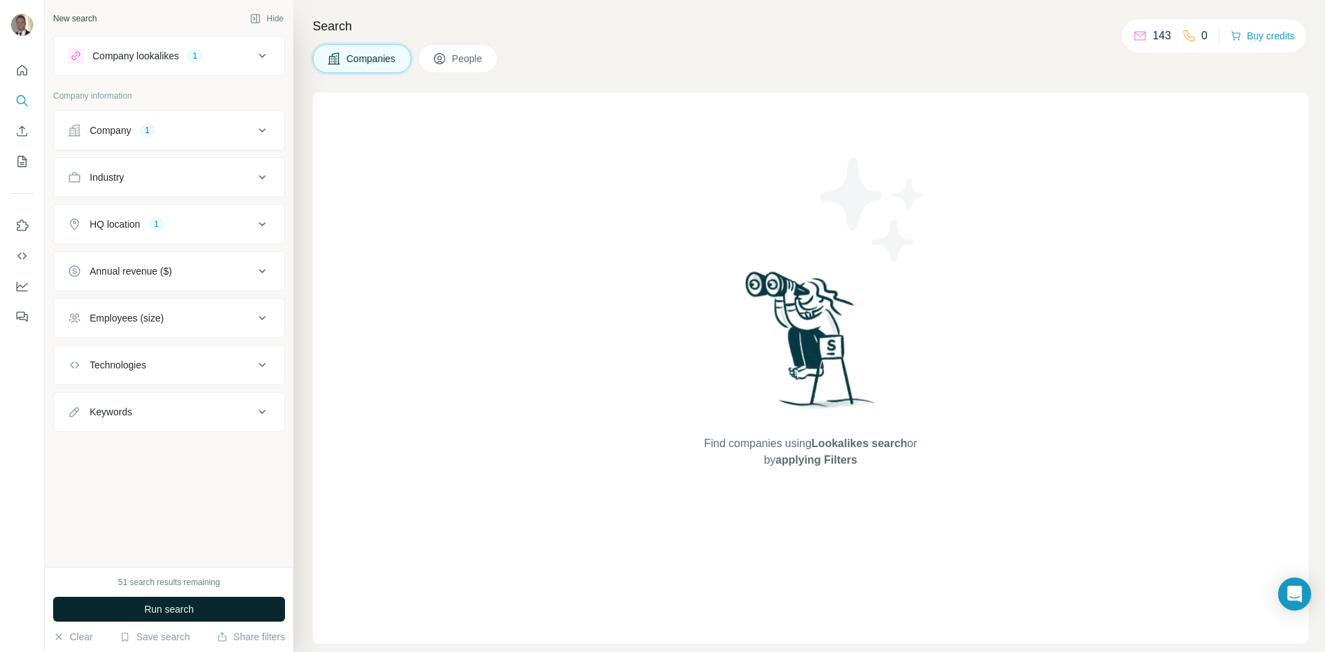
click at [198, 604] on button "Run search" at bounding box center [169, 609] width 232 height 25
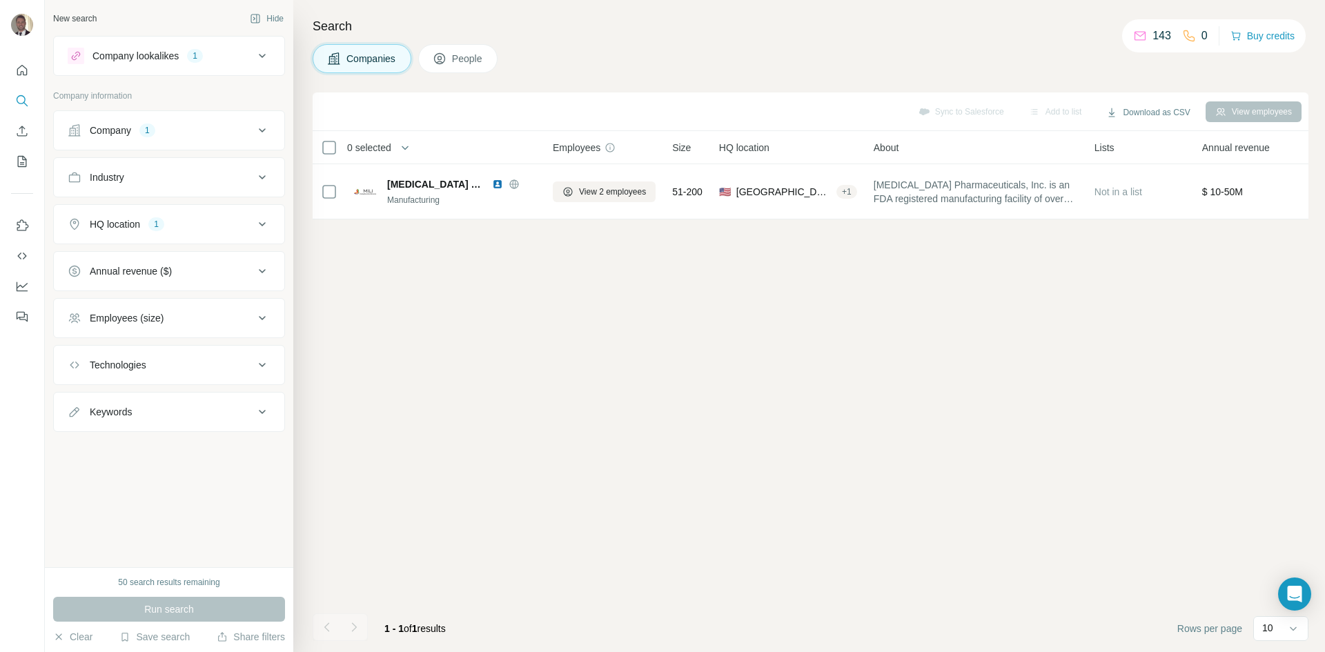
click at [199, 129] on div "Company 1" at bounding box center [161, 131] width 186 height 14
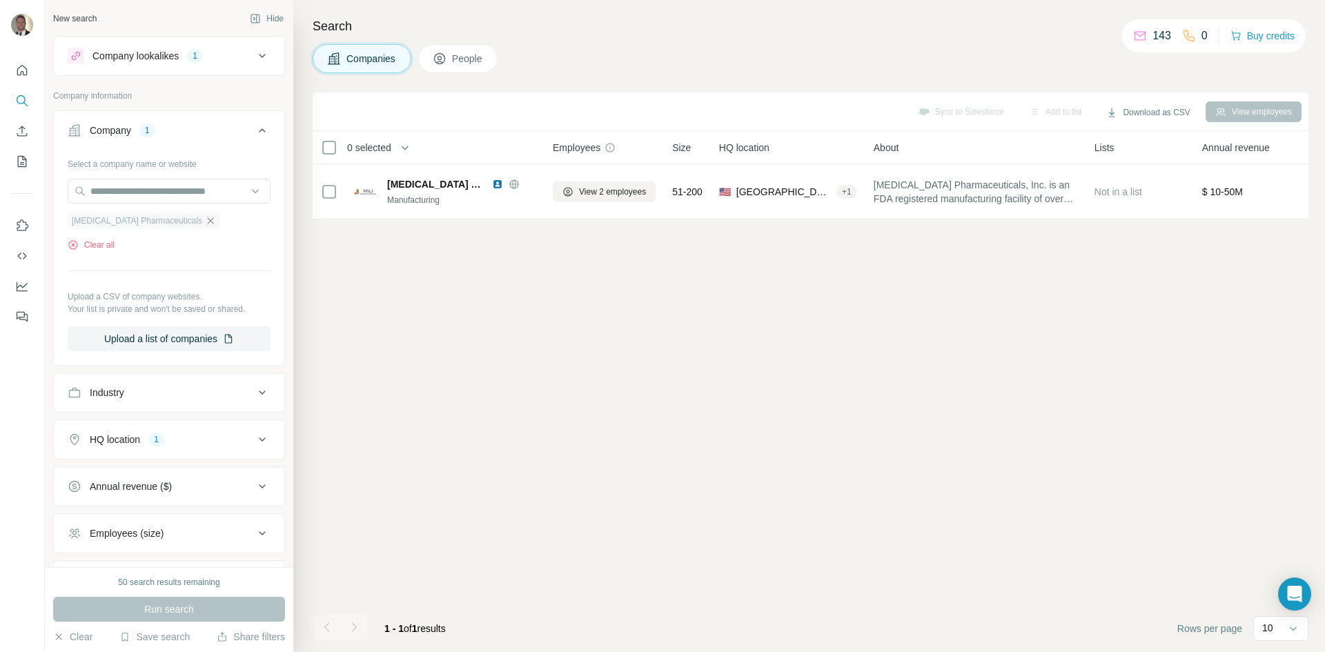
click at [205, 222] on icon "button" at bounding box center [210, 220] width 11 height 11
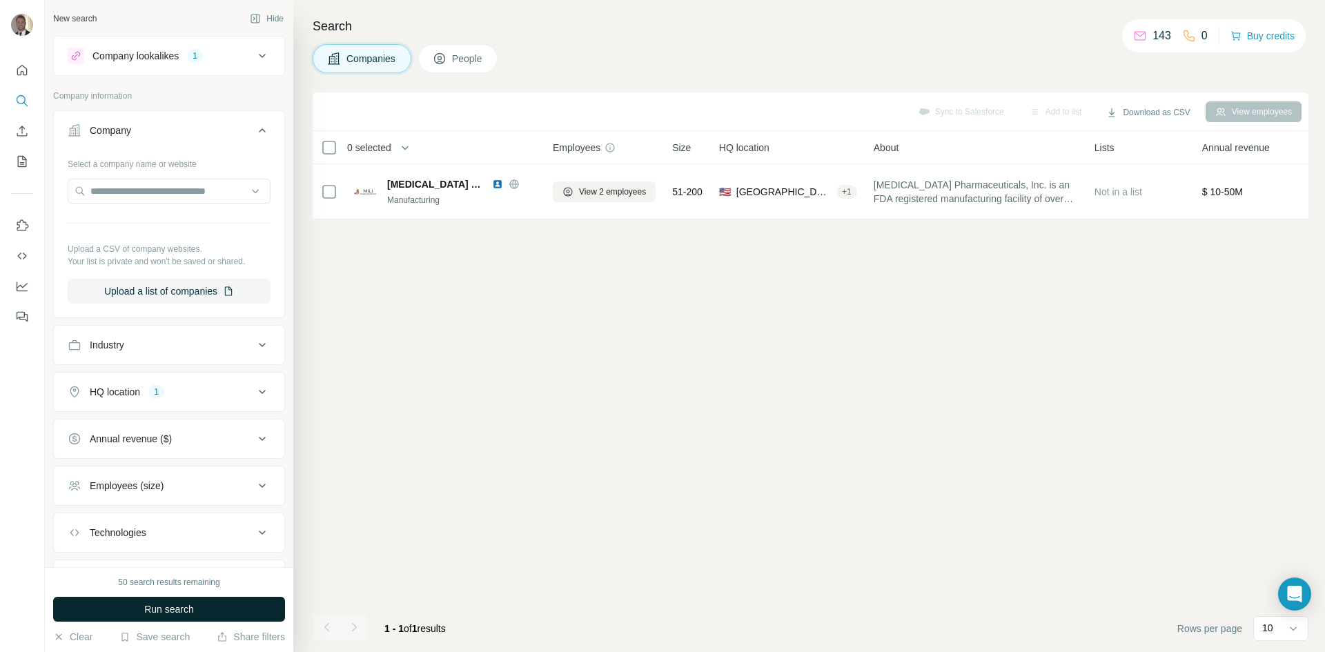
click at [161, 609] on span "Run search" at bounding box center [169, 609] width 50 height 14
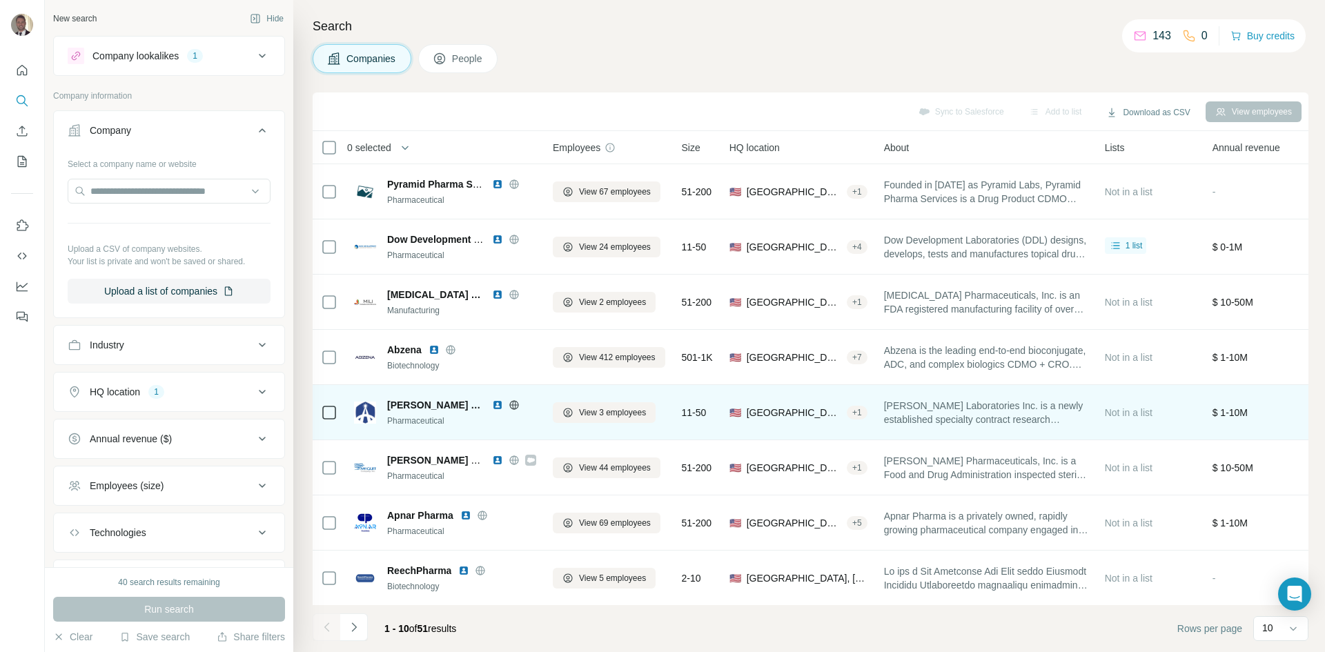
click at [509, 405] on icon at bounding box center [513, 404] width 9 height 1
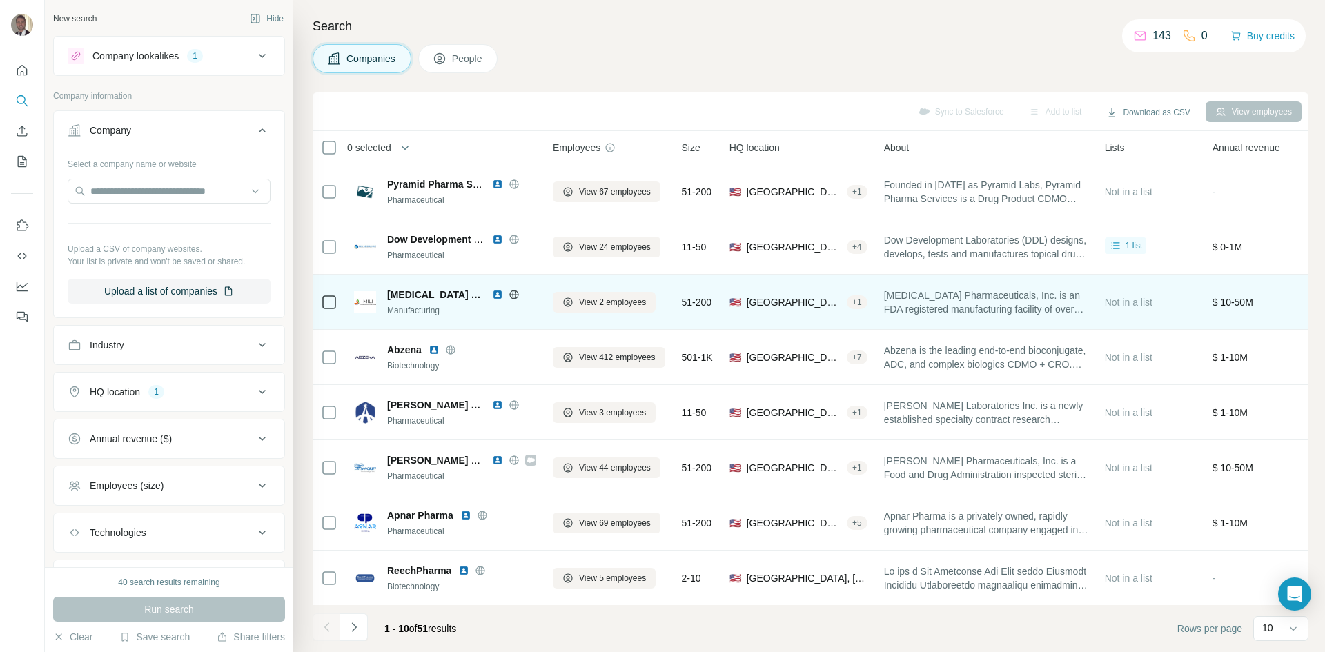
click at [1126, 302] on span "Not in a list" at bounding box center [1129, 302] width 48 height 11
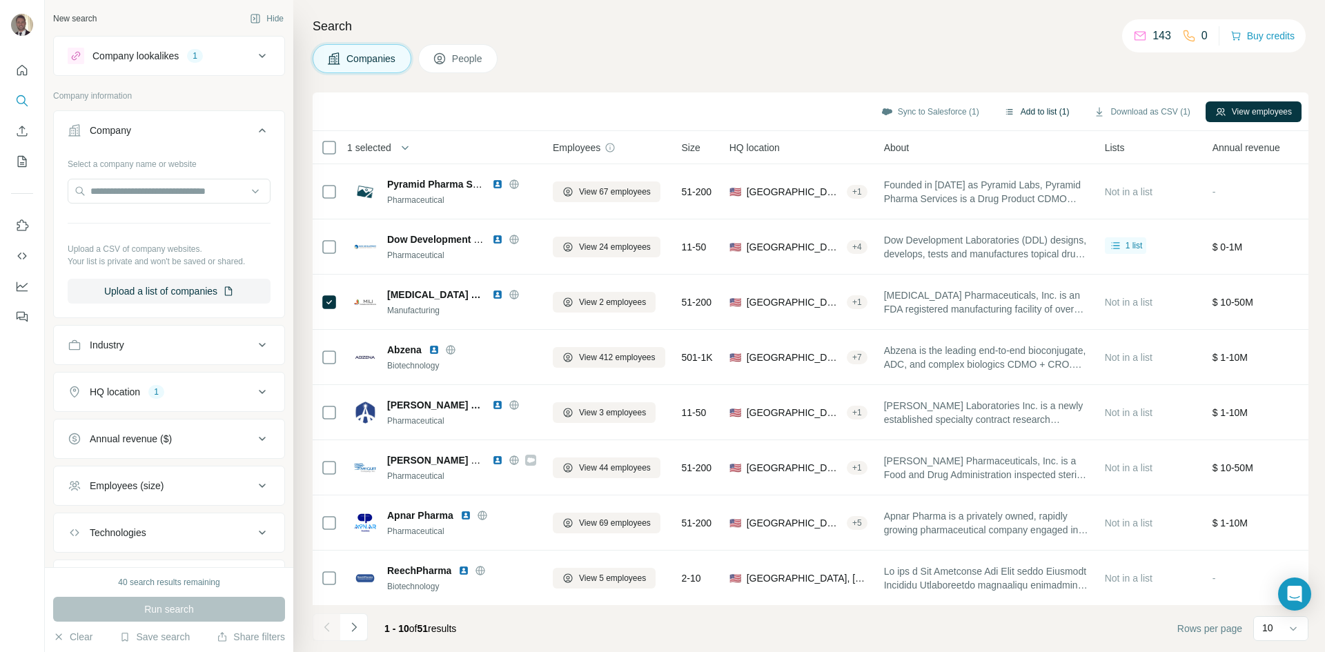
click at [1039, 106] on button "Add to list (1)" at bounding box center [1036, 111] width 85 height 21
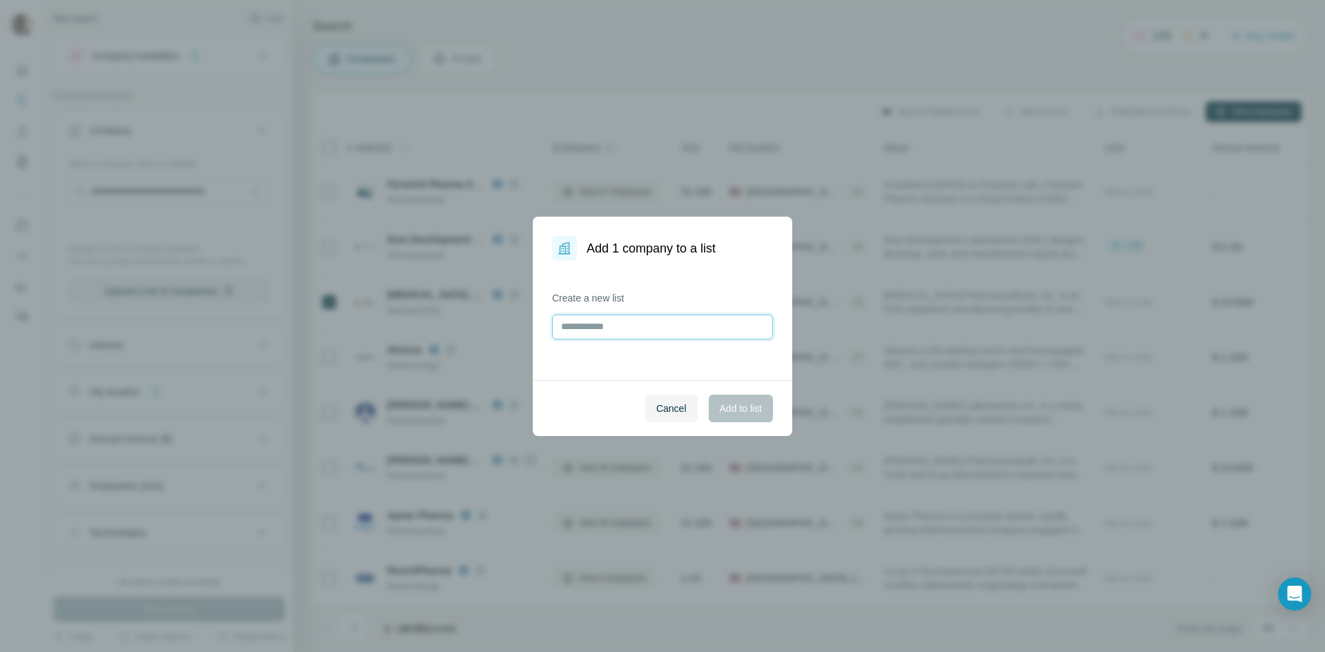
click at [578, 335] on input "text" at bounding box center [662, 327] width 221 height 25
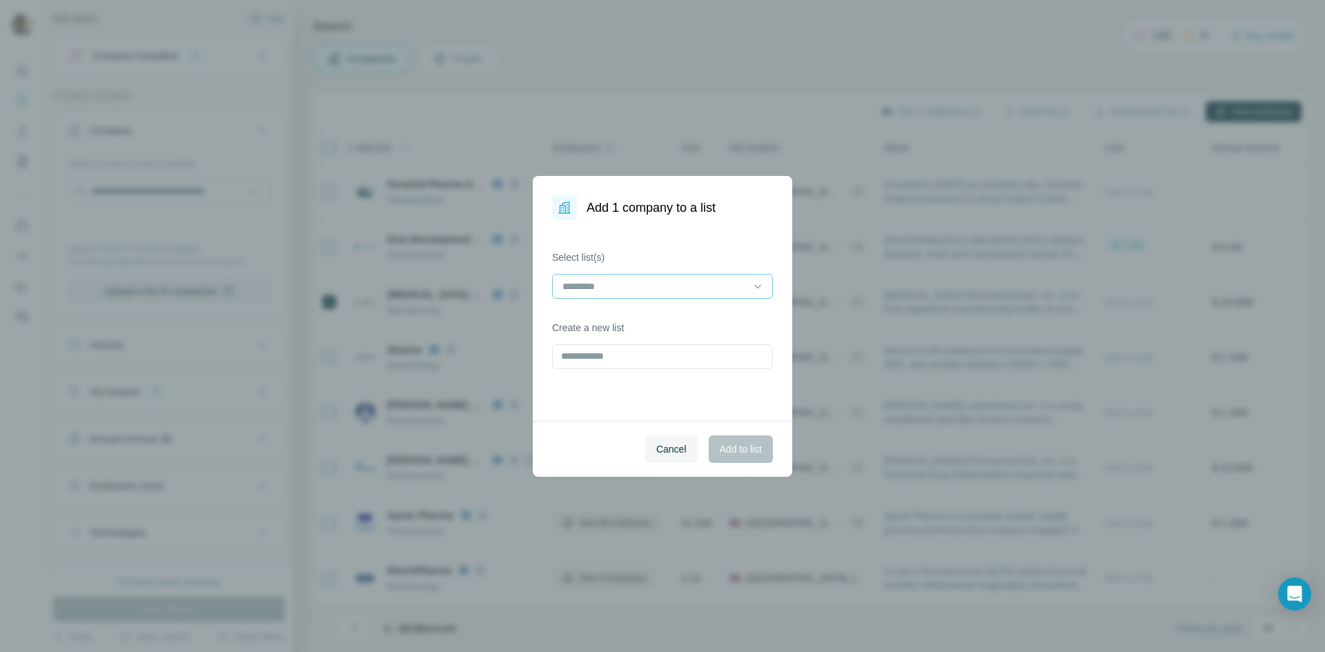
click at [611, 282] on input at bounding box center [654, 286] width 186 height 15
click at [614, 316] on div "CA CDMO" at bounding box center [662, 318] width 197 height 14
click at [723, 449] on span "Add to list" at bounding box center [741, 449] width 42 height 14
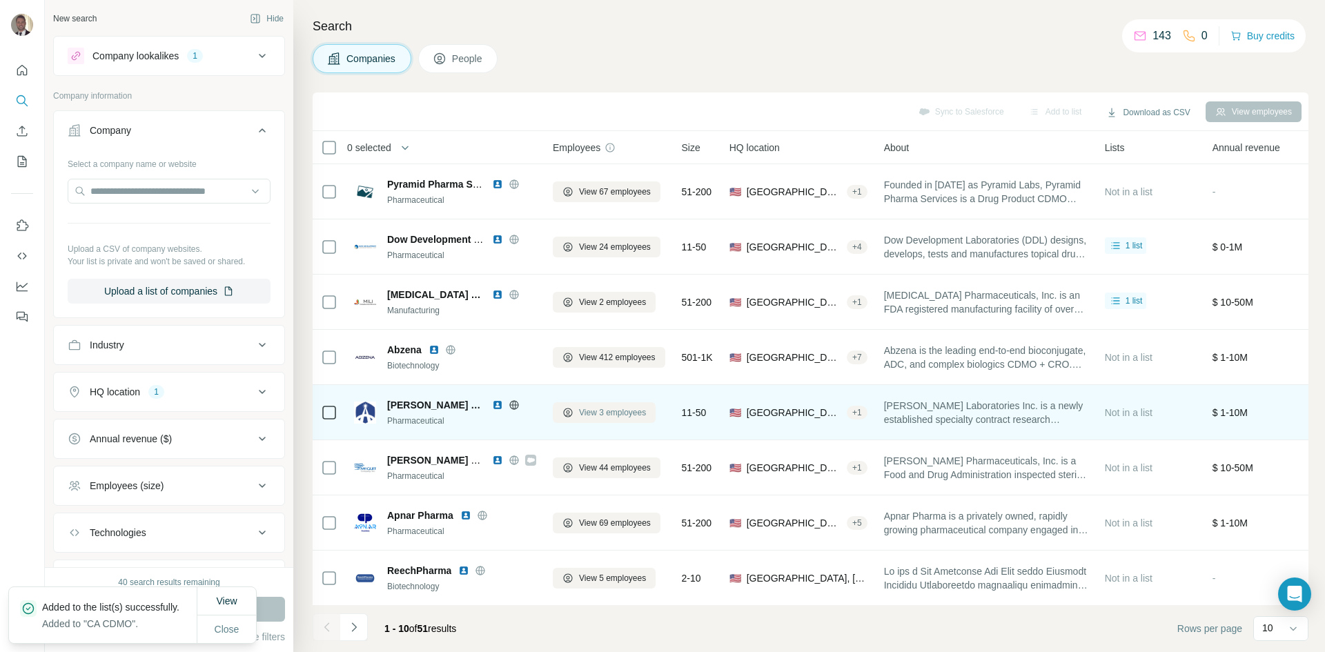
click at [584, 406] on span "View 3 employees" at bounding box center [612, 412] width 67 height 12
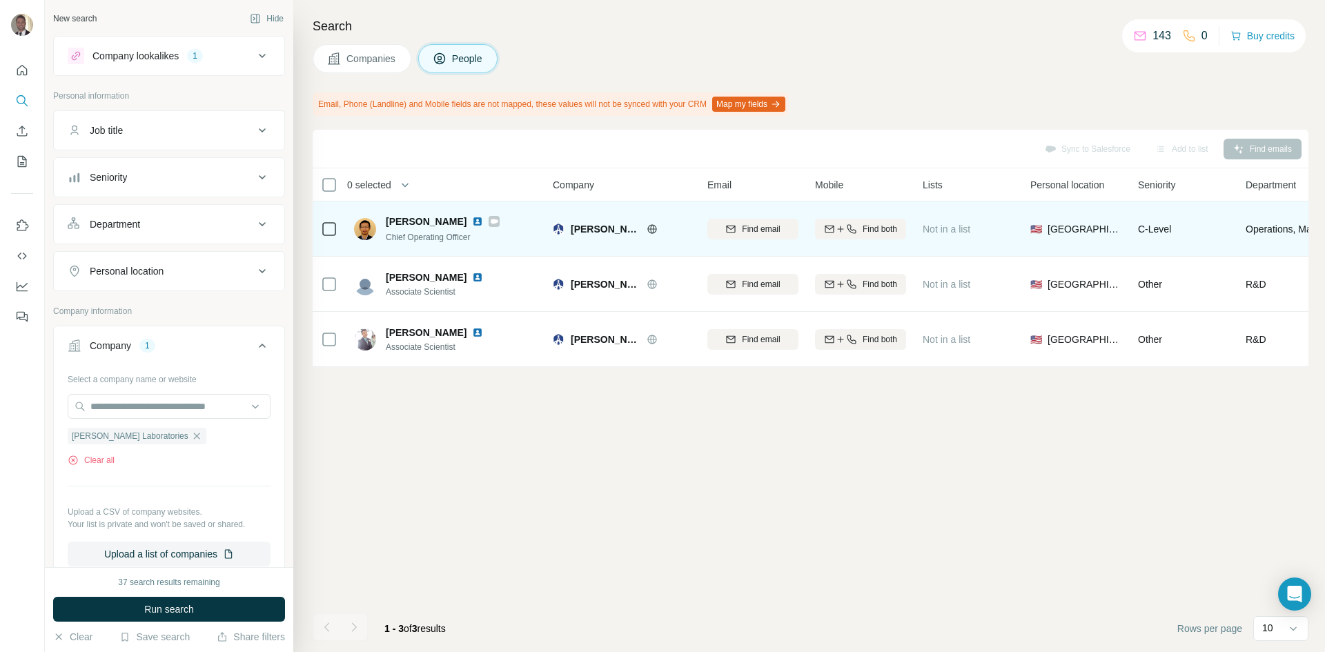
drag, startPoint x: 558, startPoint y: 228, endPoint x: 576, endPoint y: 229, distance: 18.0
click at [558, 228] on img at bounding box center [558, 229] width 11 height 11
click at [582, 232] on span "[PERSON_NAME] Laboratories" at bounding box center [605, 229] width 69 height 14
click at [652, 228] on icon at bounding box center [651, 228] width 9 height 1
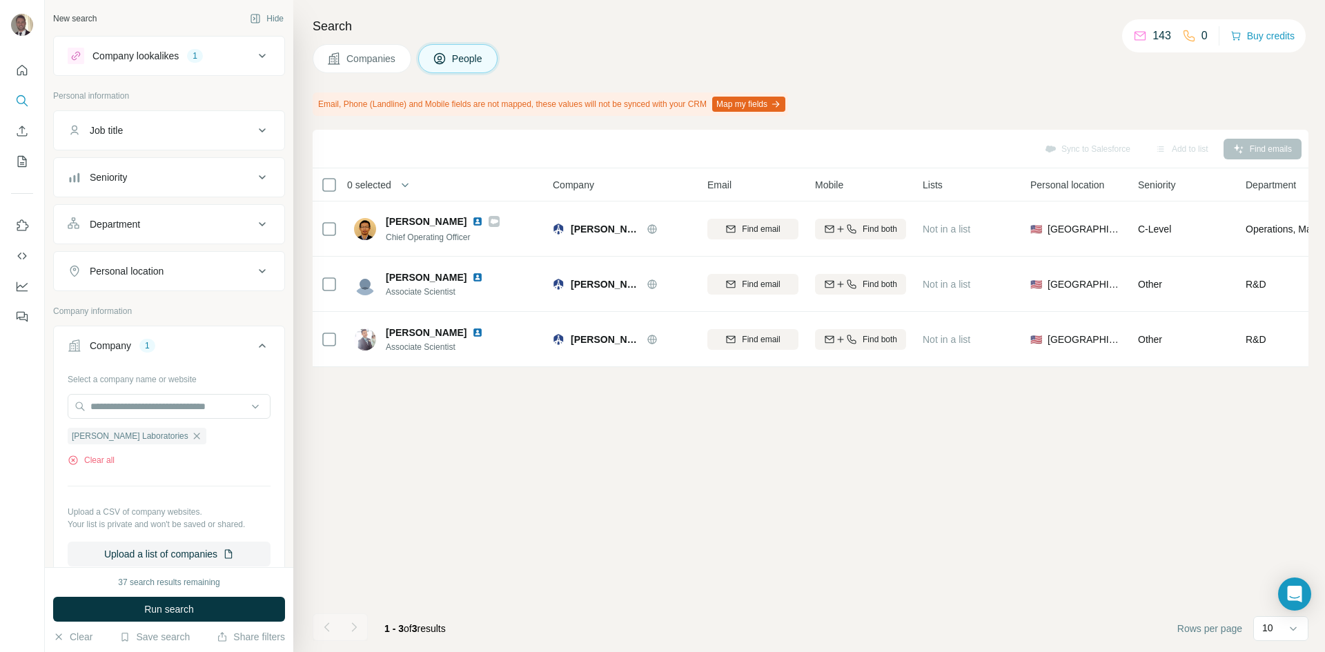
click at [387, 66] on button "Companies" at bounding box center [362, 58] width 99 height 29
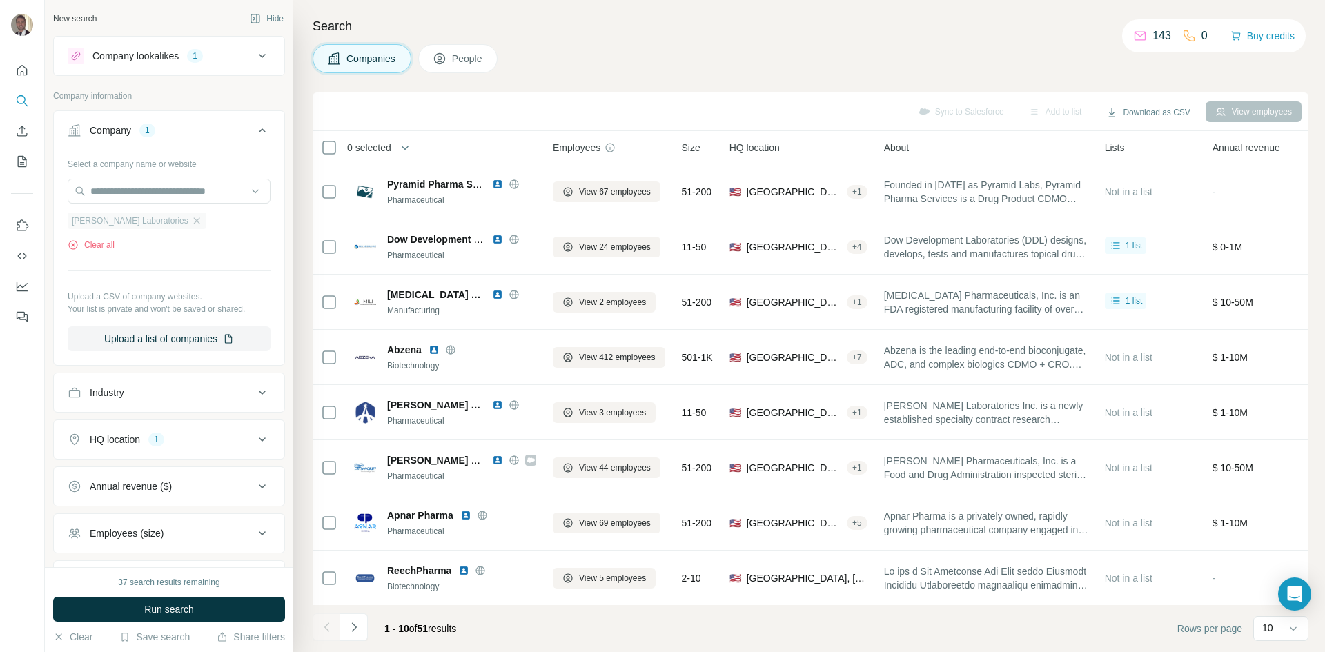
click at [147, 227] on div "[PERSON_NAME] Laboratories" at bounding box center [137, 221] width 139 height 17
click at [193, 219] on icon "button" at bounding box center [196, 220] width 6 height 6
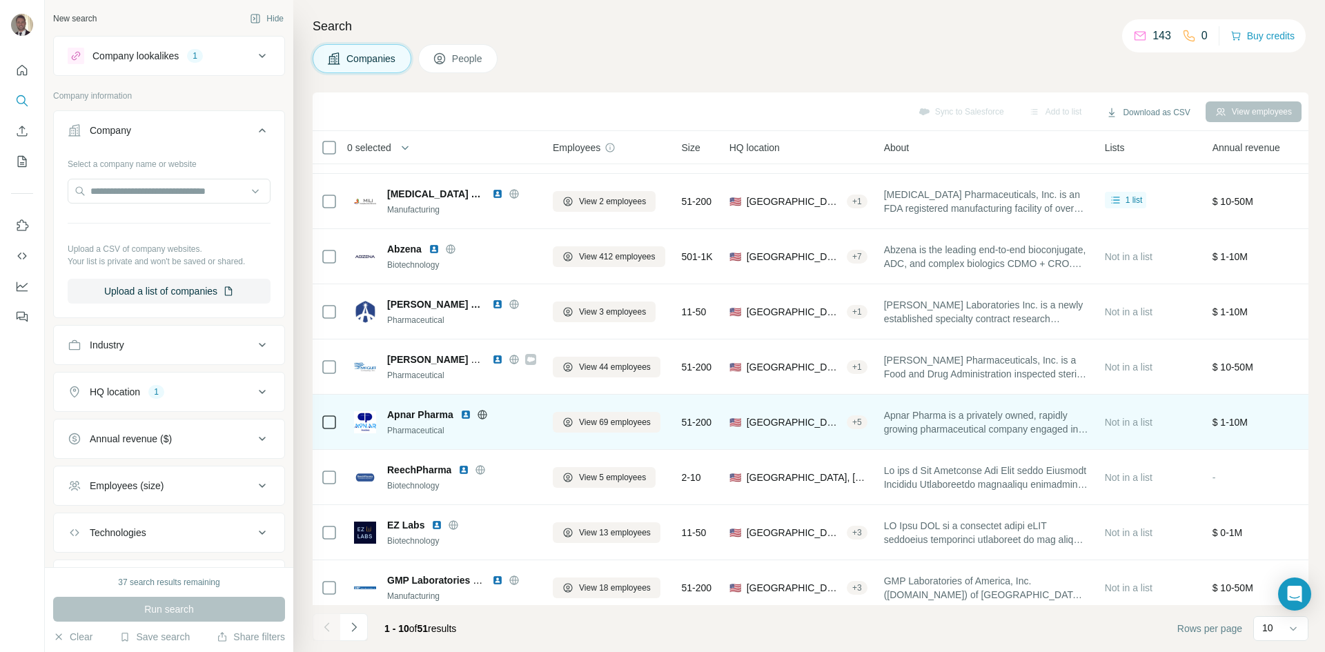
scroll to position [118, 0]
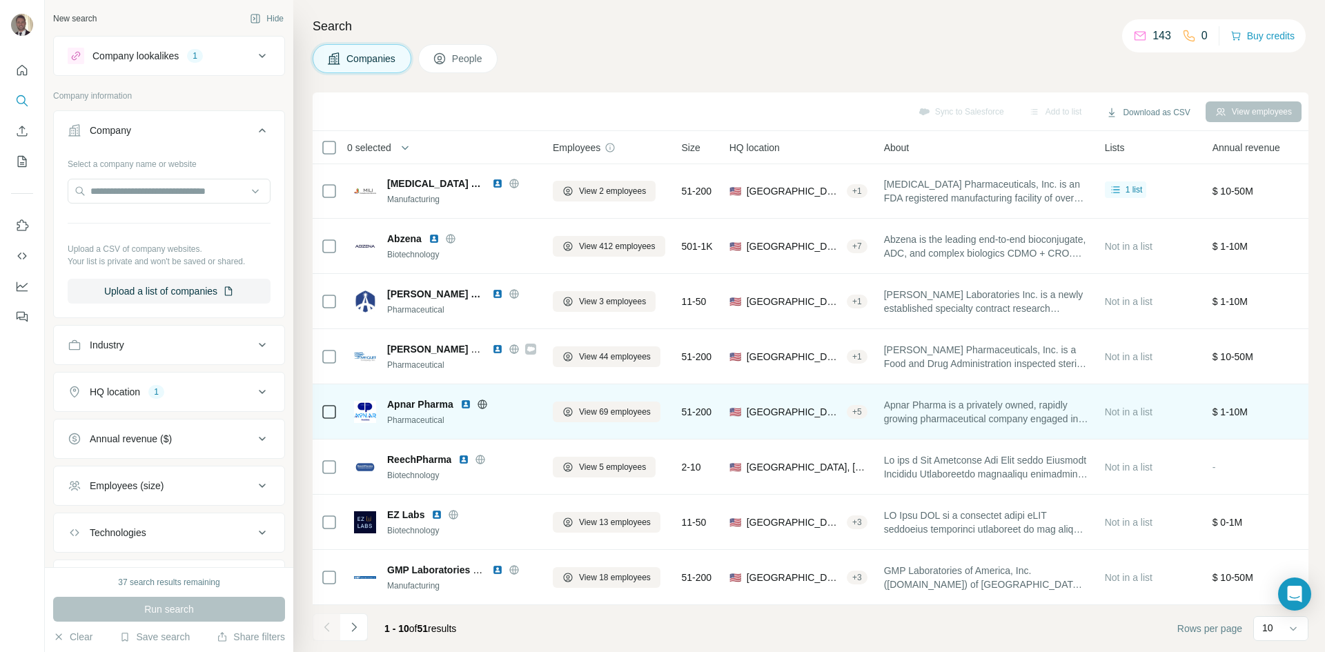
click at [484, 400] on icon at bounding box center [481, 404] width 3 height 9
drag, startPoint x: 389, startPoint y: 399, endPoint x: 453, endPoint y: 398, distance: 64.2
click at [453, 398] on span "Apnar Pharma" at bounding box center [420, 405] width 66 height 14
copy span "Apnar Pharma"
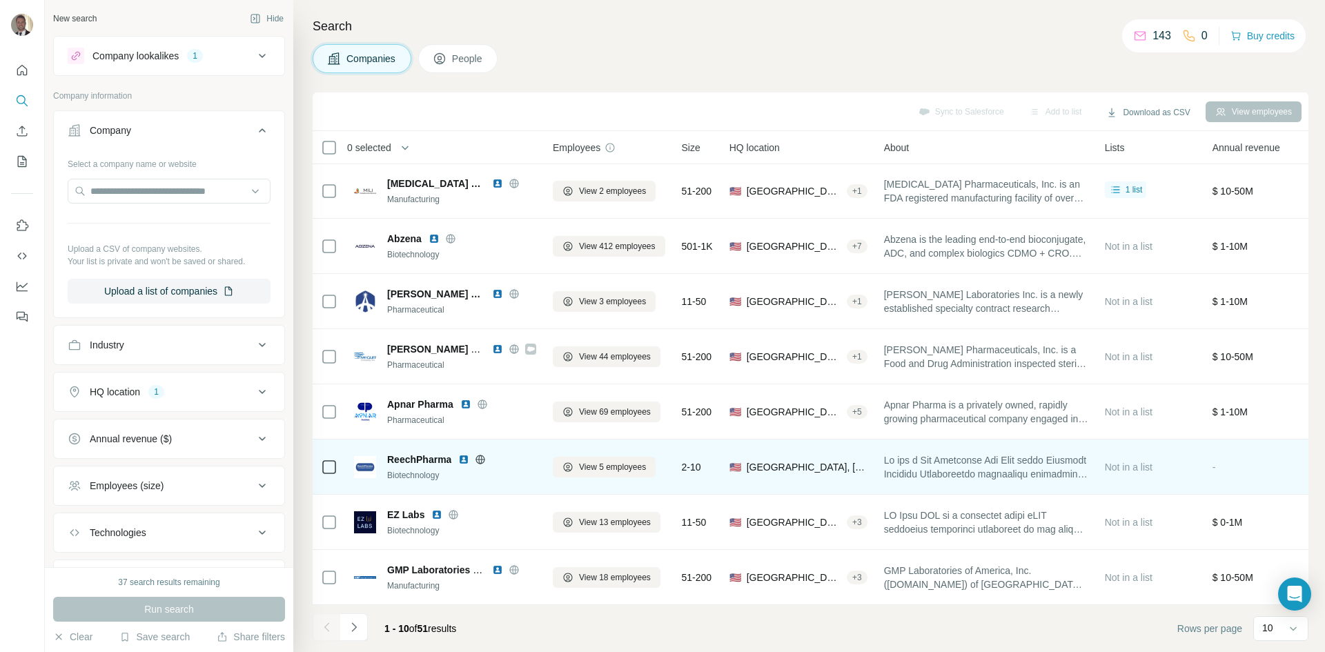
click at [483, 454] on icon at bounding box center [480, 459] width 11 height 11
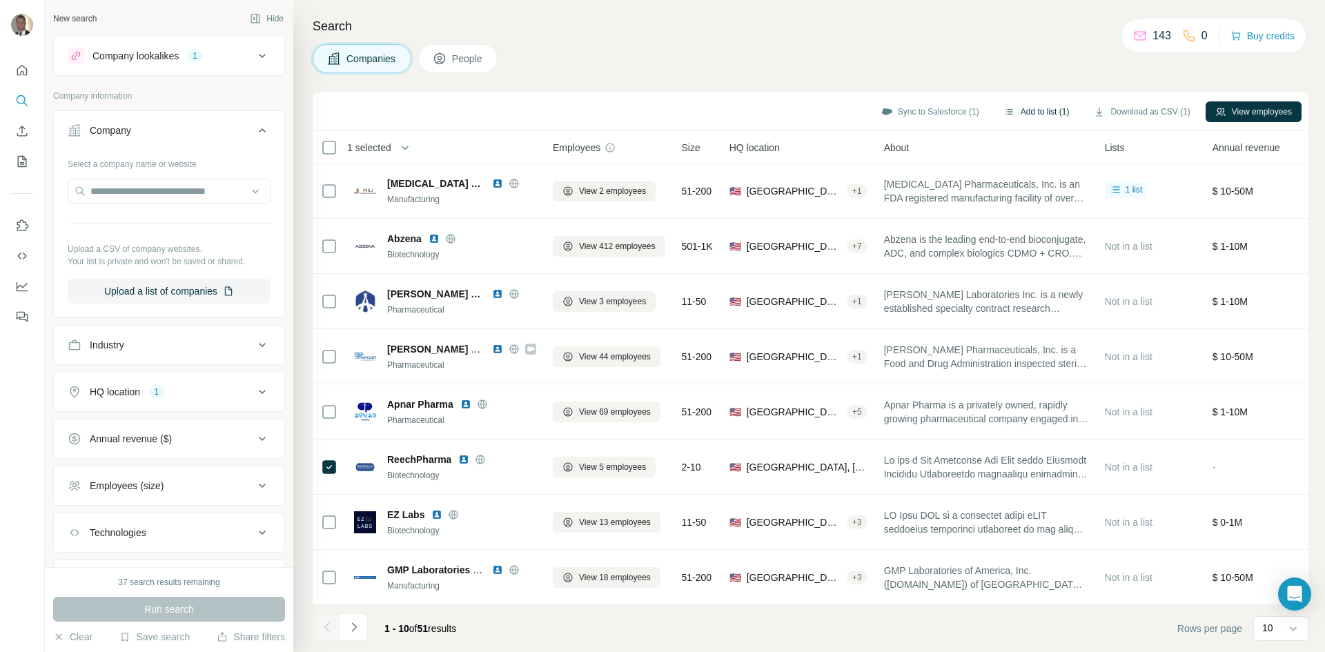
click at [1027, 107] on button "Add to list (1)" at bounding box center [1036, 111] width 85 height 21
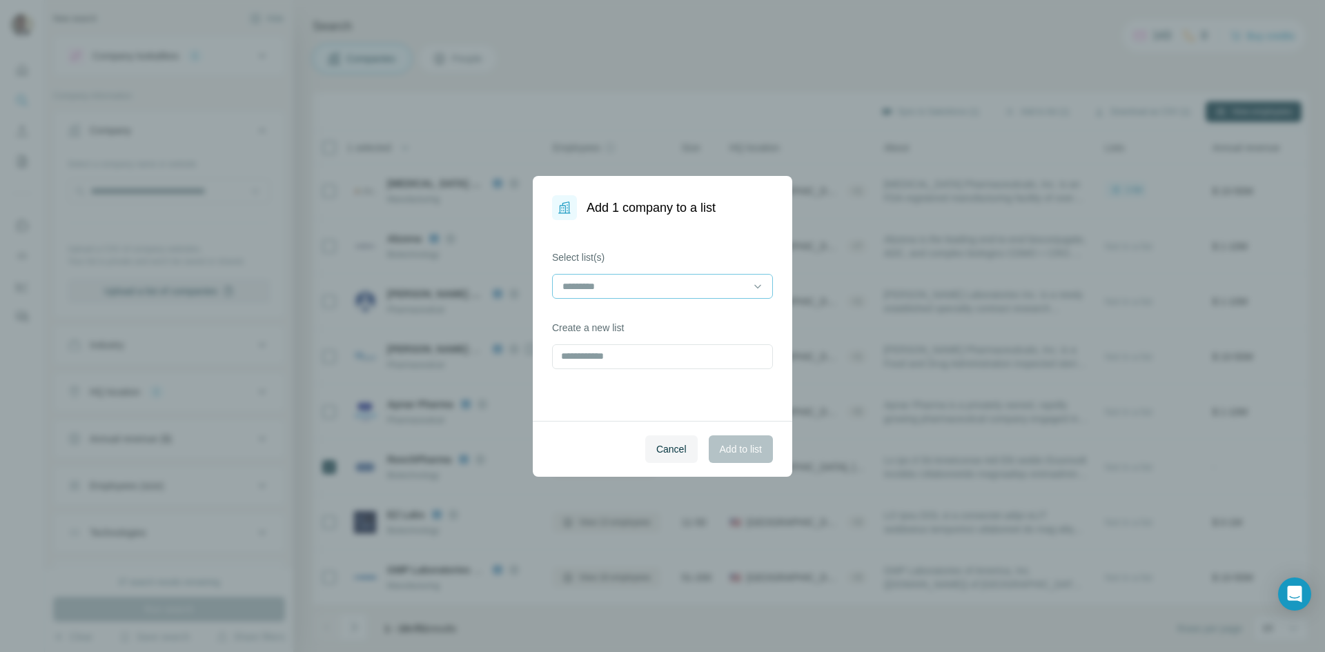
click at [720, 283] on input at bounding box center [654, 286] width 186 height 15
click at [686, 324] on div "CA CDMO" at bounding box center [663, 317] width 214 height 25
click at [749, 462] on button "Add to list" at bounding box center [741, 449] width 64 height 28
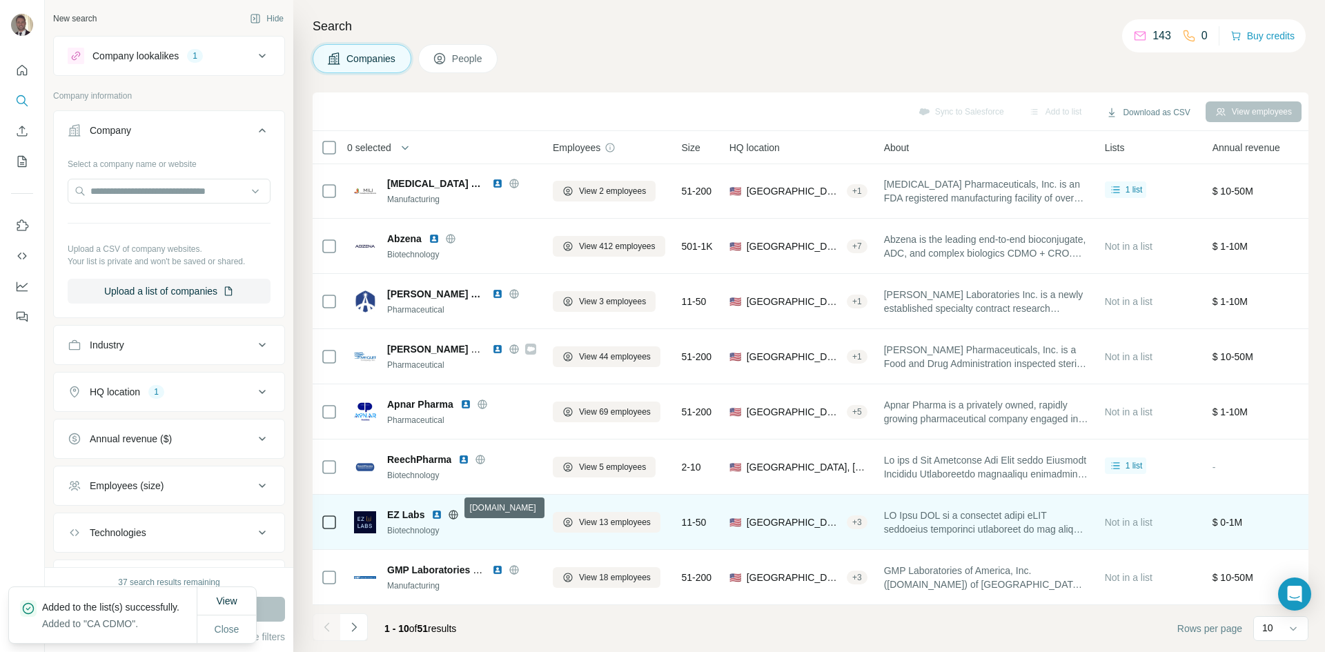
click at [452, 512] on icon at bounding box center [453, 514] width 11 height 11
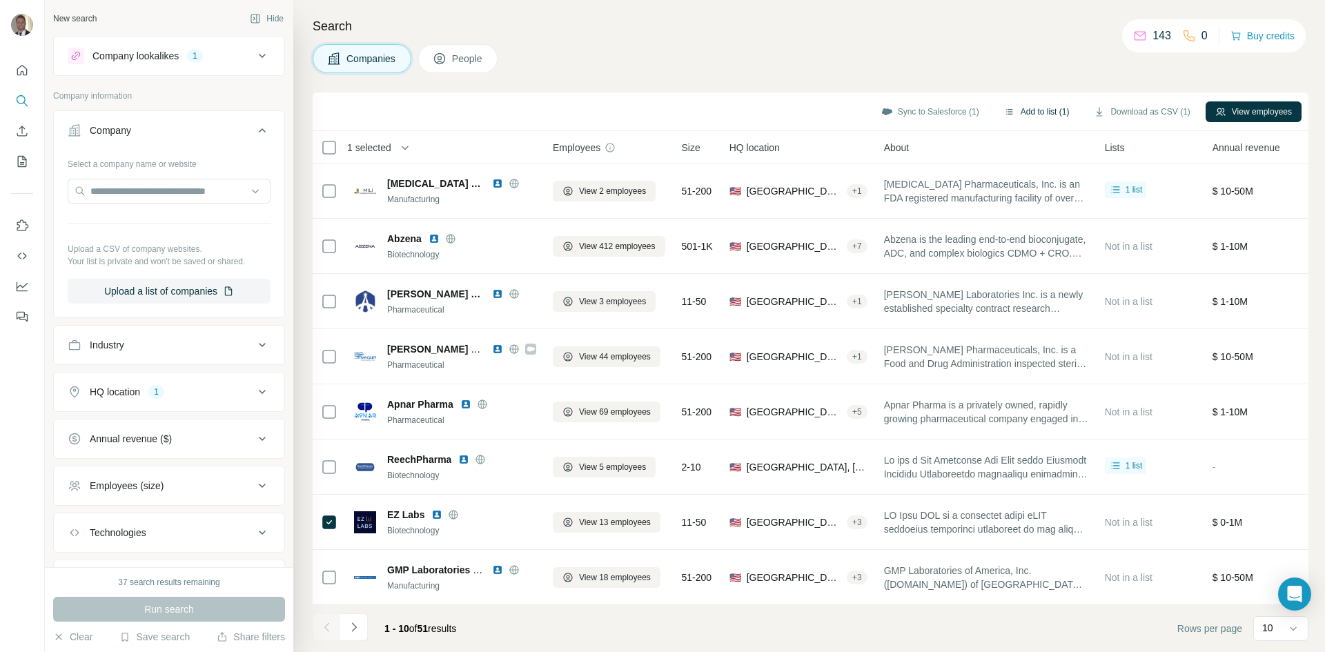
click at [1027, 117] on button "Add to list (1)" at bounding box center [1036, 111] width 85 height 21
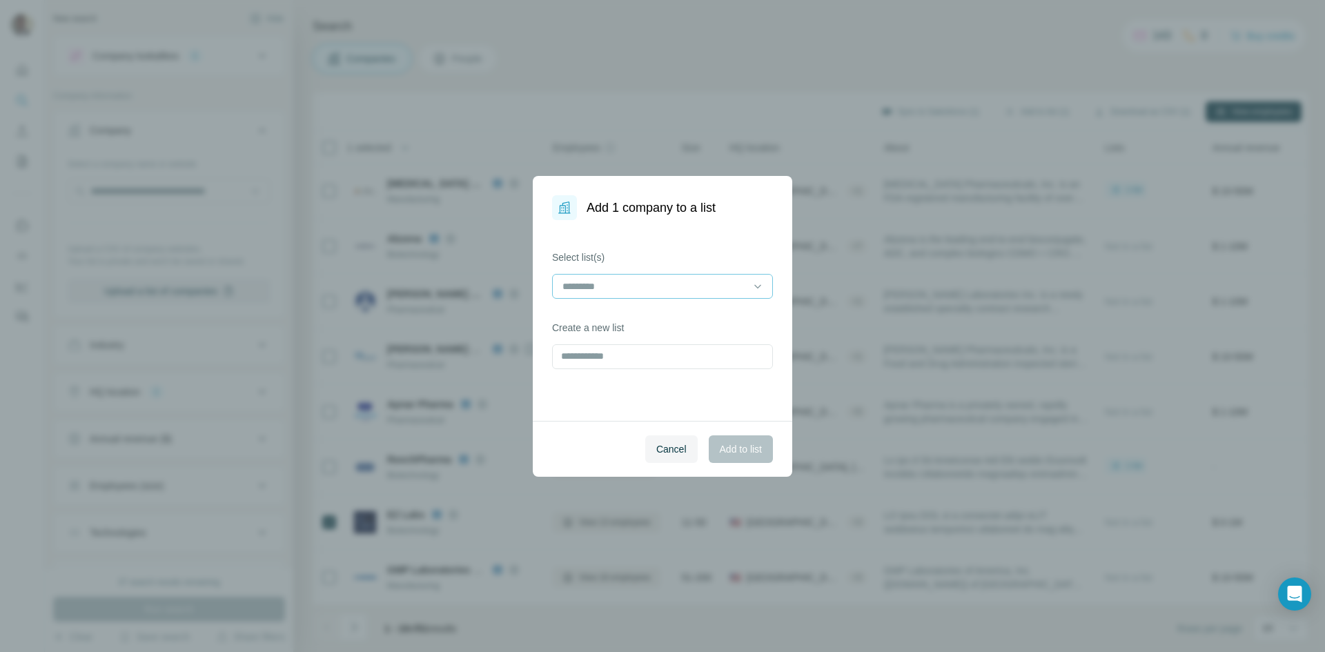
click at [713, 291] on input at bounding box center [654, 286] width 186 height 15
click at [699, 315] on div "CA CDMO" at bounding box center [662, 318] width 197 height 14
click at [732, 451] on span "Add to list" at bounding box center [741, 449] width 42 height 14
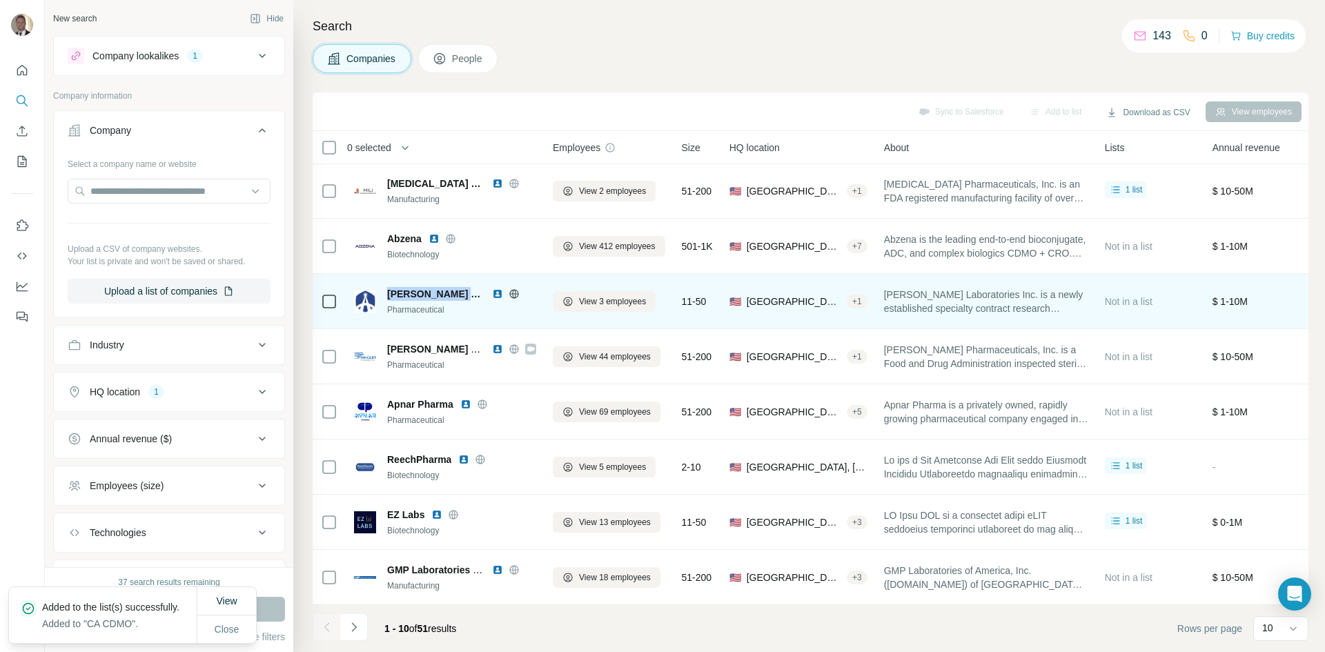
drag, startPoint x: 389, startPoint y: 285, endPoint x: 471, endPoint y: 284, distance: 82.8
click at [471, 287] on div "[PERSON_NAME] Laboratories" at bounding box center [461, 294] width 149 height 14
copy span "[PERSON_NAME] Laboratories"
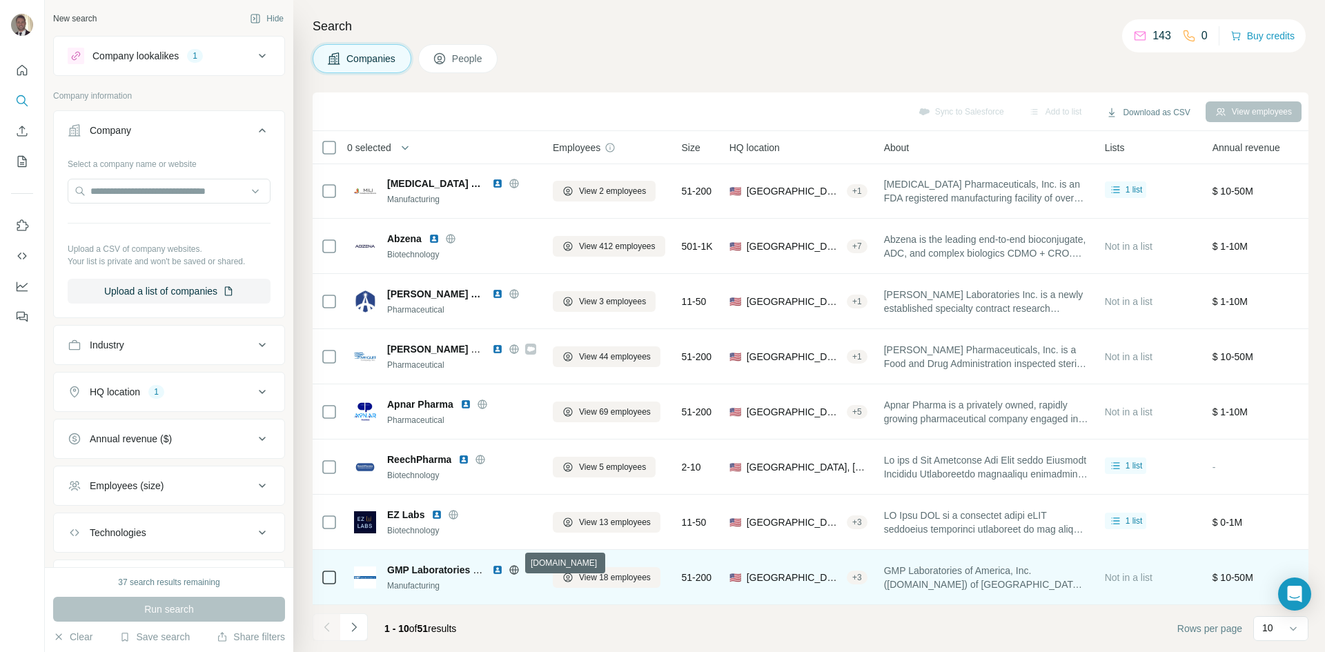
click at [512, 565] on icon at bounding box center [514, 570] width 11 height 11
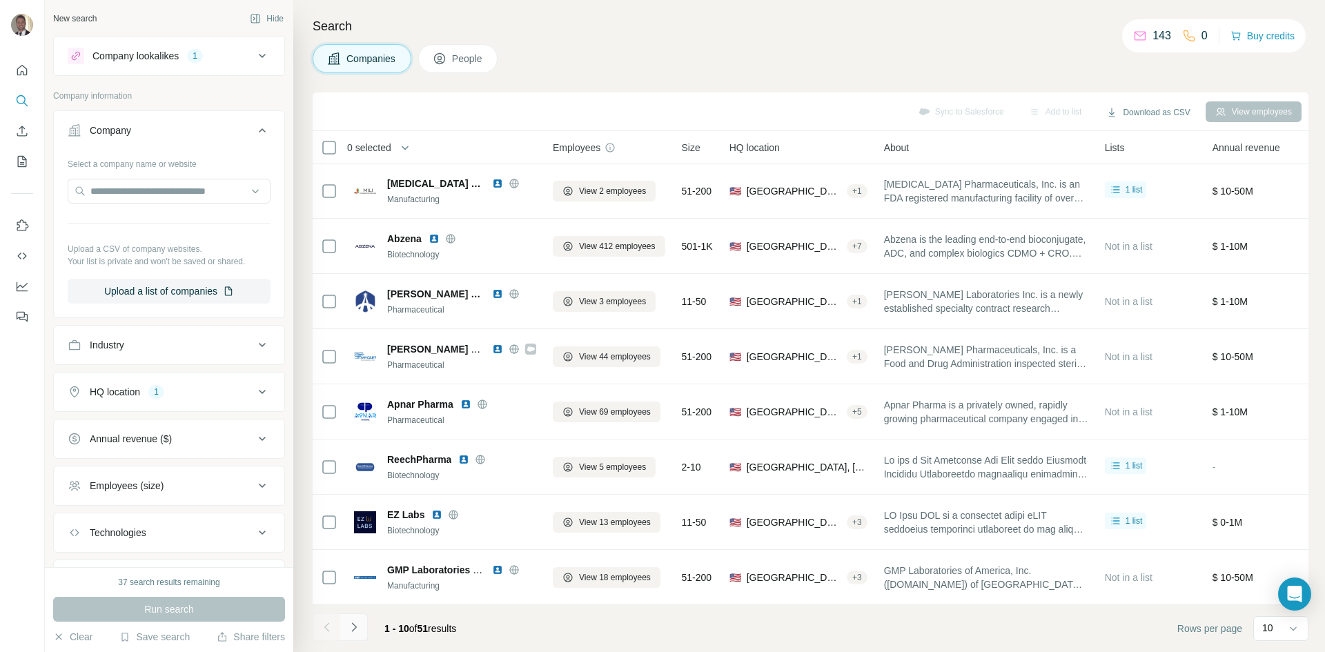
click at [345, 629] on button "Navigate to next page" at bounding box center [354, 628] width 28 height 28
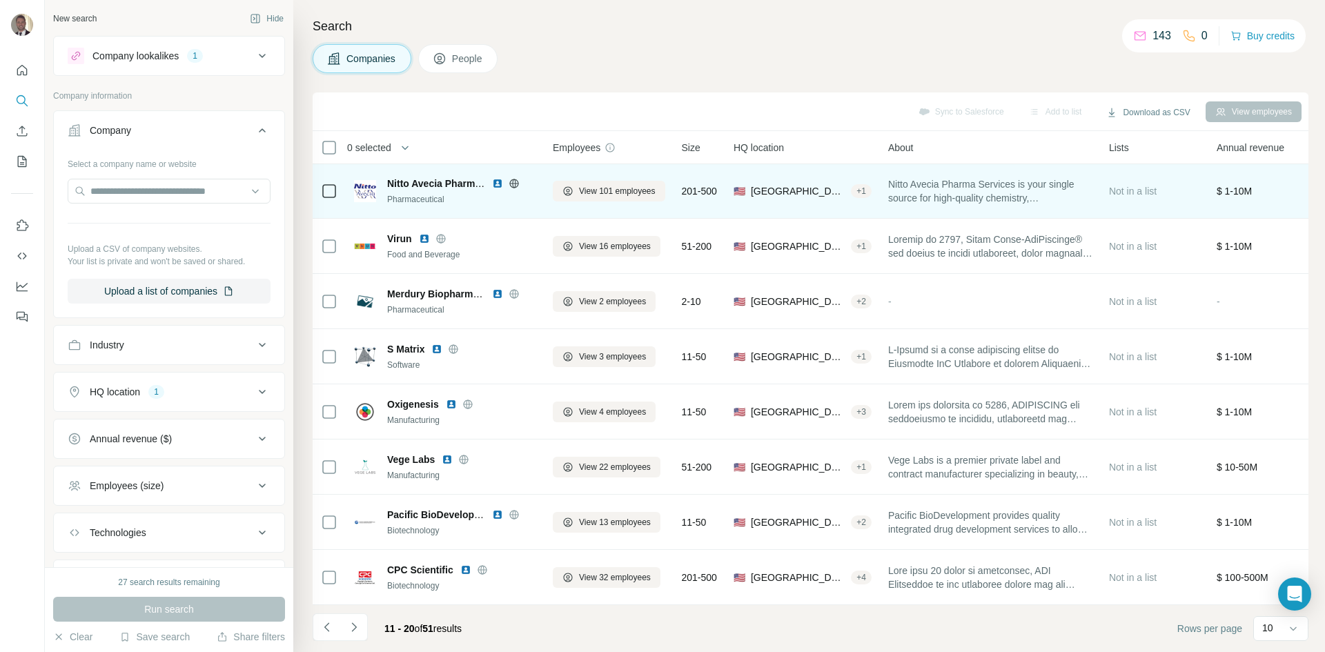
click at [515, 183] on icon at bounding box center [513, 183] width 9 height 1
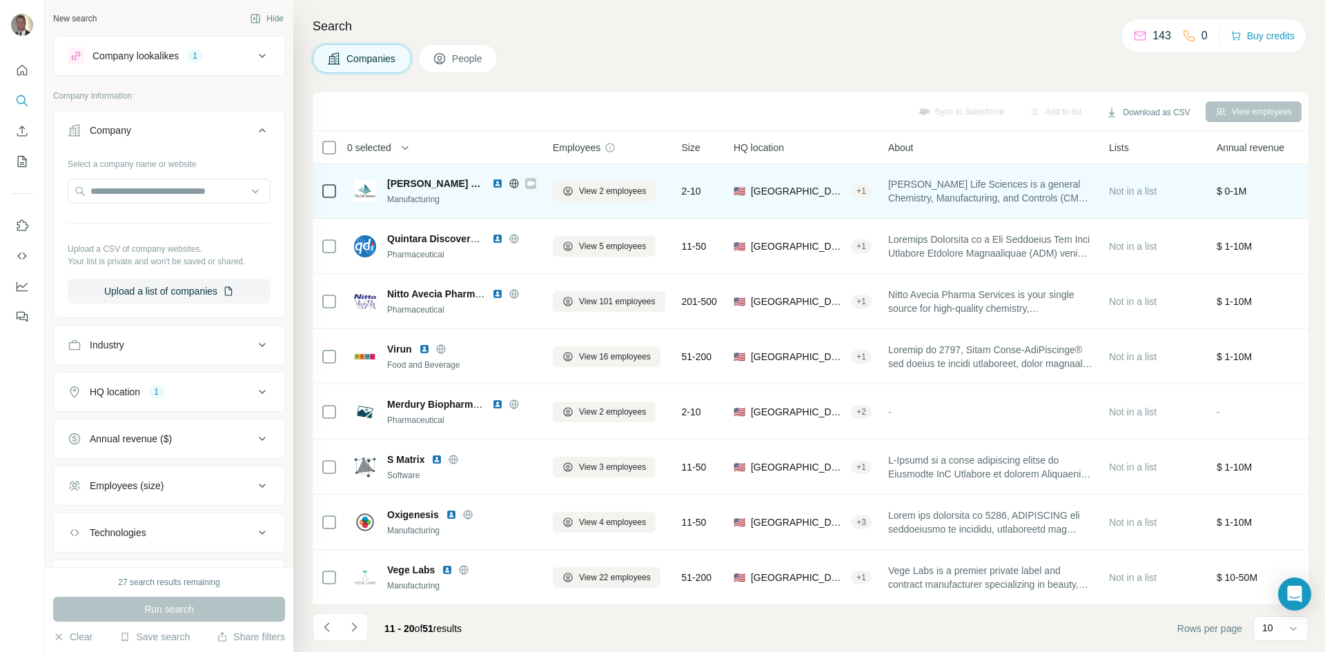
scroll to position [0, 0]
click at [512, 187] on icon at bounding box center [513, 183] width 3 height 9
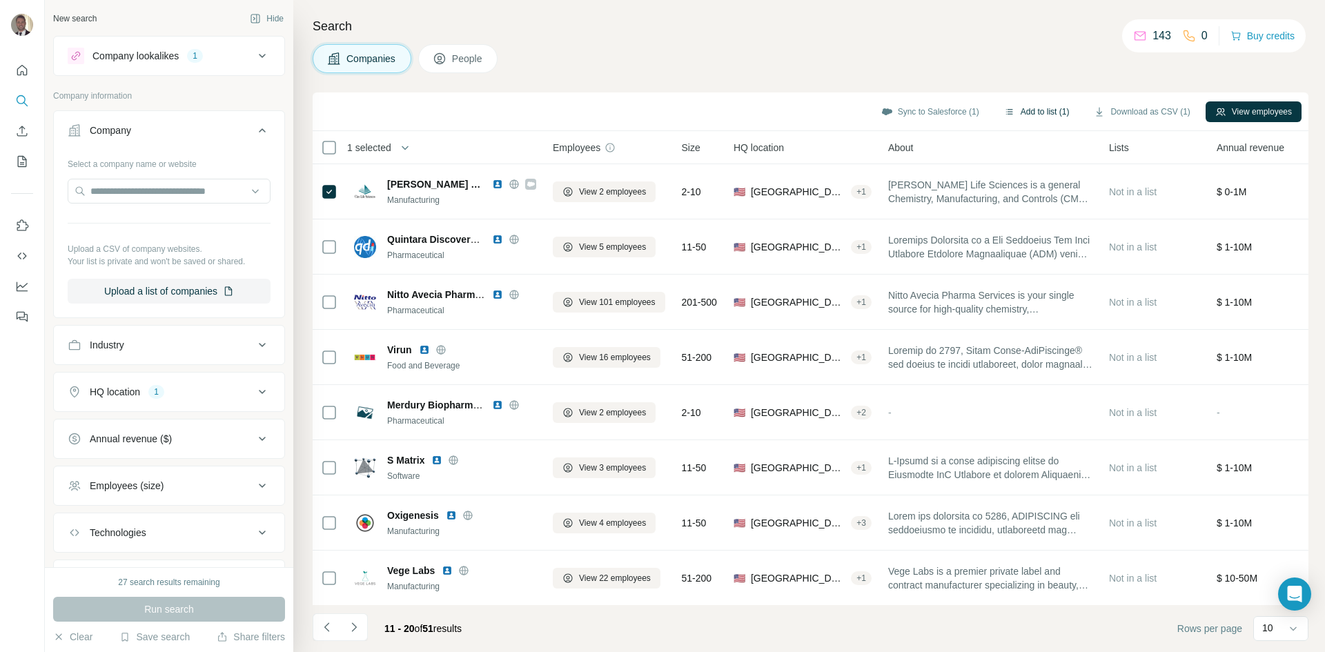
click at [1054, 111] on button "Add to list (1)" at bounding box center [1036, 111] width 85 height 21
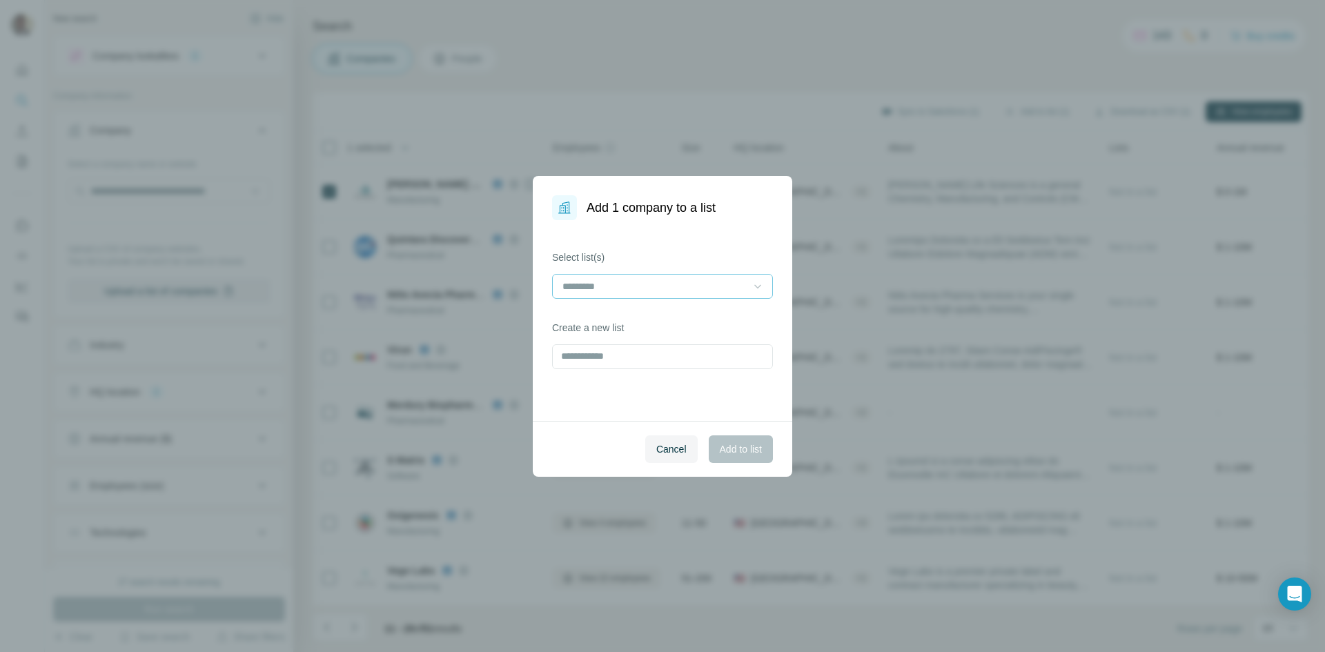
click at [756, 286] on icon at bounding box center [758, 286] width 14 height 14
click at [701, 313] on div "CA CDMO" at bounding box center [662, 318] width 197 height 14
click at [745, 449] on span "Add to list" at bounding box center [741, 449] width 42 height 14
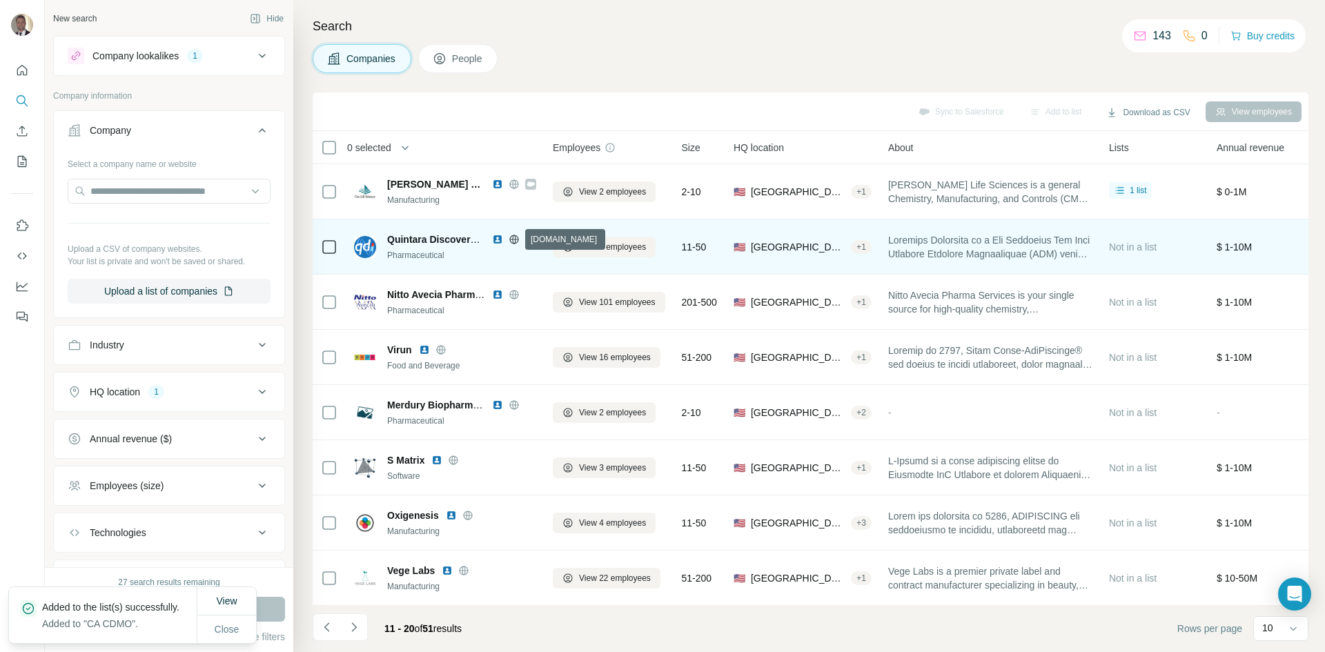
click at [515, 240] on icon at bounding box center [514, 239] width 11 height 11
